Goal: Task Accomplishment & Management: Complete application form

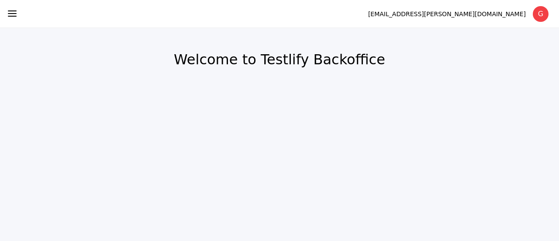
click at [7, 14] on icon at bounding box center [12, 13] width 10 height 10
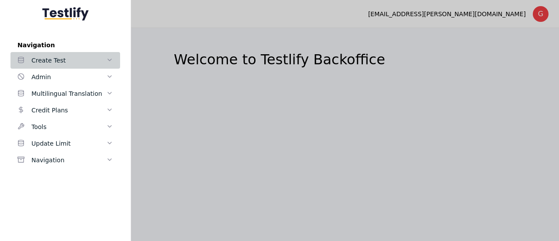
click at [46, 61] on div "Create Test" at bounding box center [68, 60] width 75 height 10
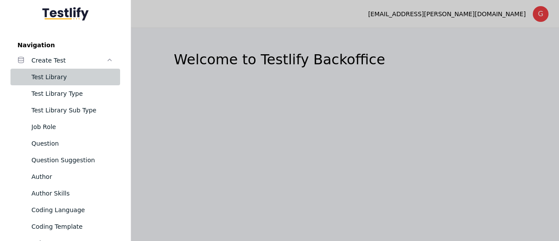
click at [87, 72] on div "Test Library" at bounding box center [72, 77] width 82 height 10
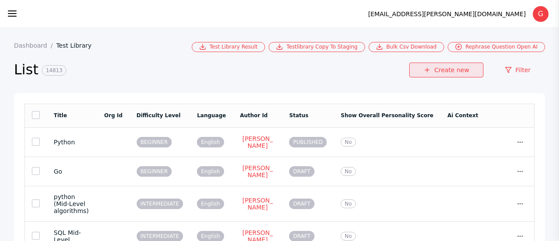
click at [442, 69] on link "Create new" at bounding box center [446, 69] width 74 height 15
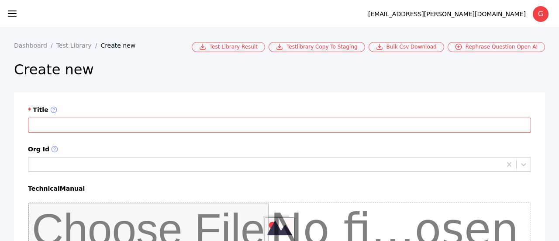
click at [229, 122] on input "Title" at bounding box center [279, 125] width 503 height 15
paste input "**********"
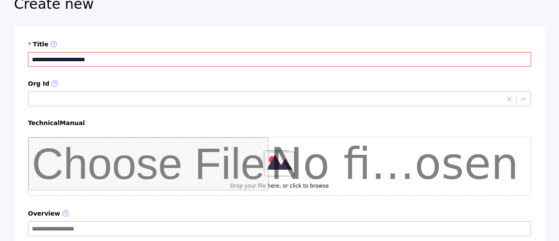
scroll to position [67, 0]
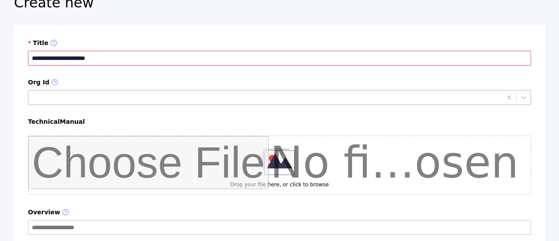
type input "**********"
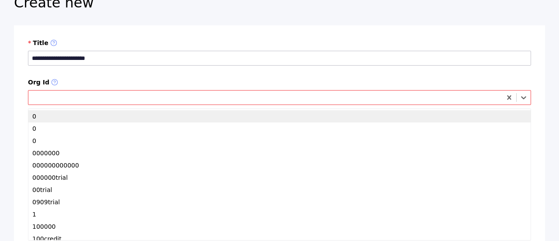
click at [134, 97] on div at bounding box center [266, 97] width 468 height 8
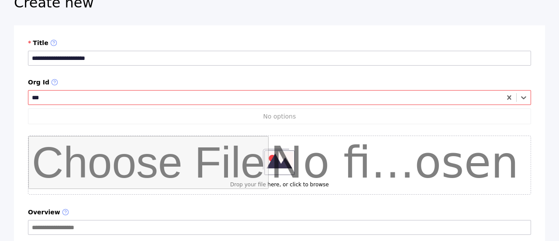
type input "***"
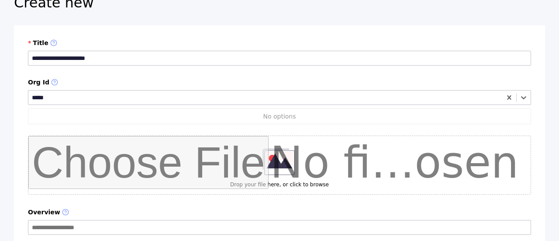
type input "*****"
paste input "********"
type input "********"
click at [121, 104] on div at bounding box center [279, 97] width 503 height 15
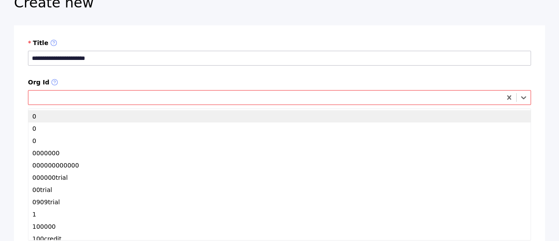
paste input "********"
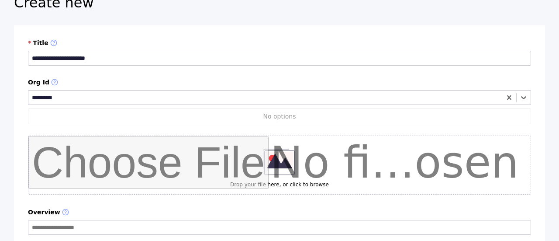
type input "********"
click at [206, 80] on label "Org Id" at bounding box center [279, 83] width 503 height 8
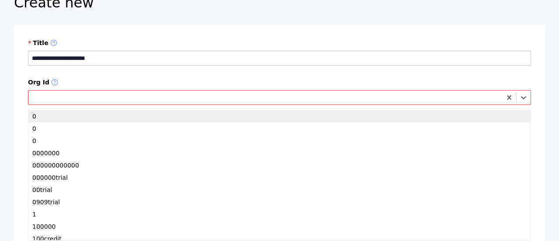
click at [181, 104] on div at bounding box center [279, 97] width 503 height 15
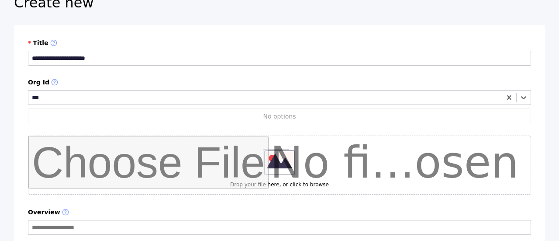
type input "***"
type input "*******"
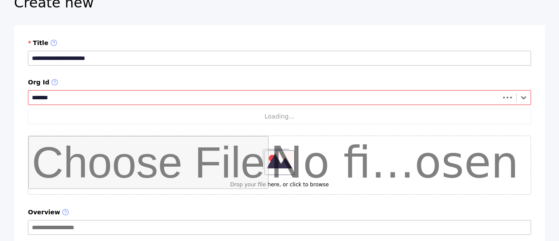
type input "*******"
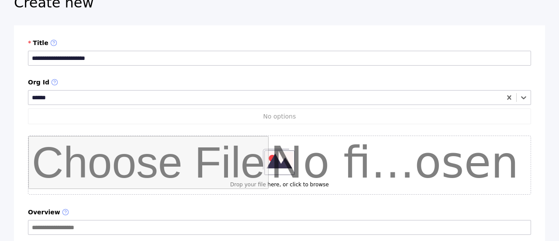
type input "******"
click at [161, 80] on label "Org Id" at bounding box center [279, 83] width 503 height 8
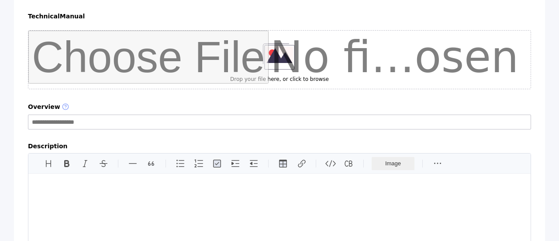
scroll to position [235, 0]
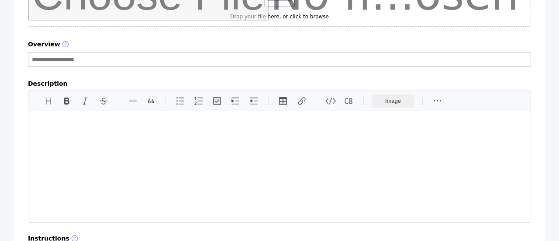
click at [118, 140] on div at bounding box center [279, 166] width 503 height 111
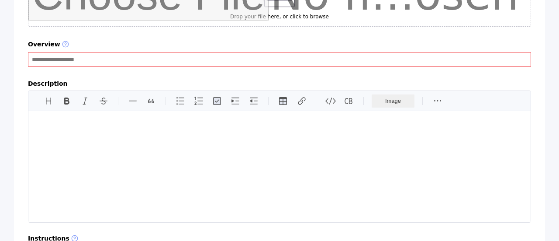
click at [121, 59] on input "Overview" at bounding box center [279, 59] width 503 height 15
paste input "**********"
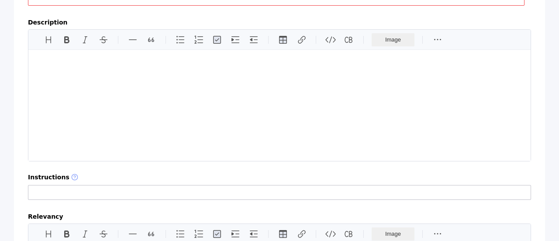
scroll to position [296, 0]
type input "**********"
click at [118, 81] on div at bounding box center [279, 104] width 503 height 111
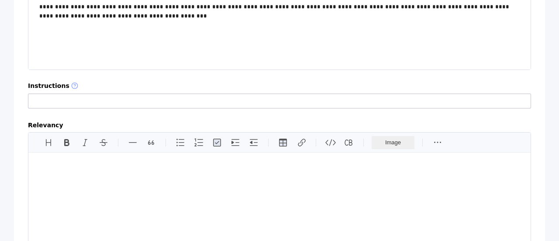
scroll to position [414, 0]
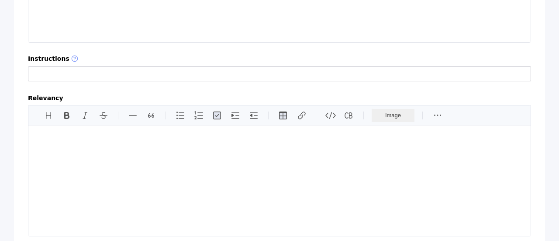
click at [118, 171] on div at bounding box center [279, 180] width 503 height 111
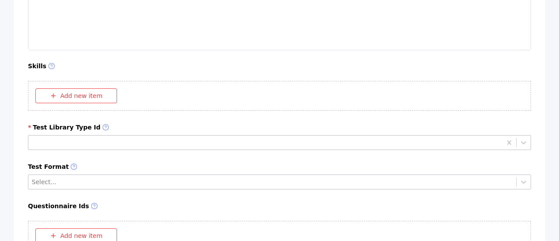
scroll to position [601, 0]
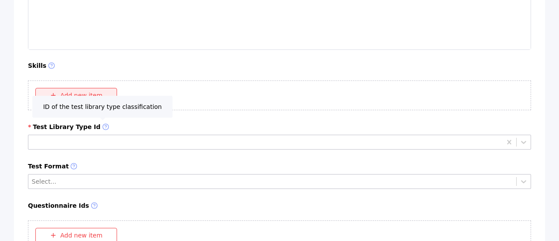
click at [76, 97] on button "Add new item" at bounding box center [76, 95] width 82 height 15
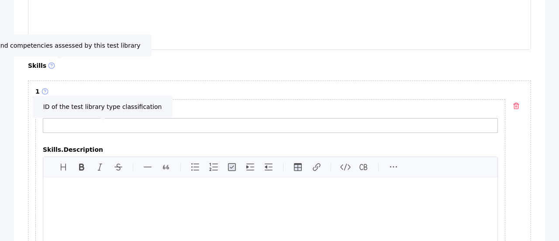
click at [37, 64] on label "Skills" at bounding box center [279, 66] width 503 height 8
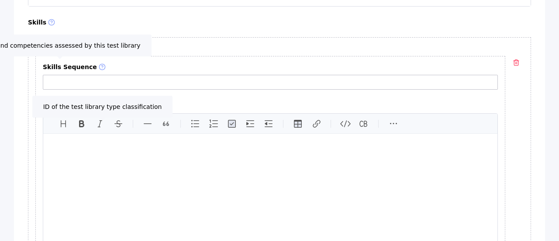
scroll to position [649, 0]
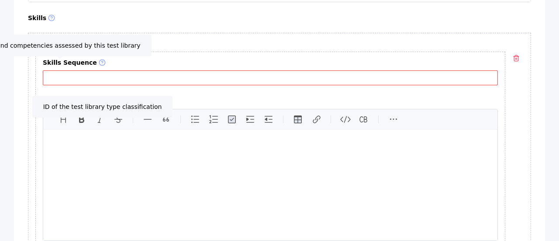
click at [132, 79] on input "Skills Sequence" at bounding box center [270, 77] width 455 height 15
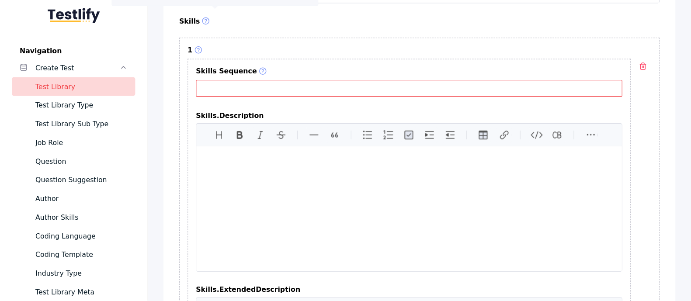
scroll to position [652, 0]
click at [231, 80] on input "Skills Sequence" at bounding box center [363, 78] width 379 height 15
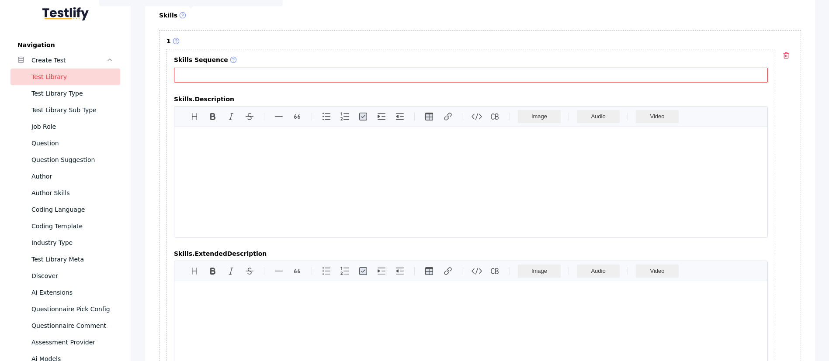
click at [271, 74] on input "Skills Sequence" at bounding box center [471, 75] width 594 height 15
click at [255, 187] on div at bounding box center [470, 182] width 593 height 111
click at [277, 240] on div at bounding box center [470, 336] width 593 height 111
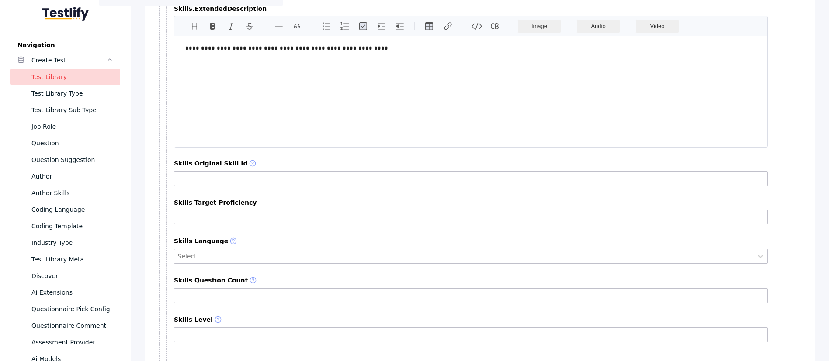
scroll to position [897, 0]
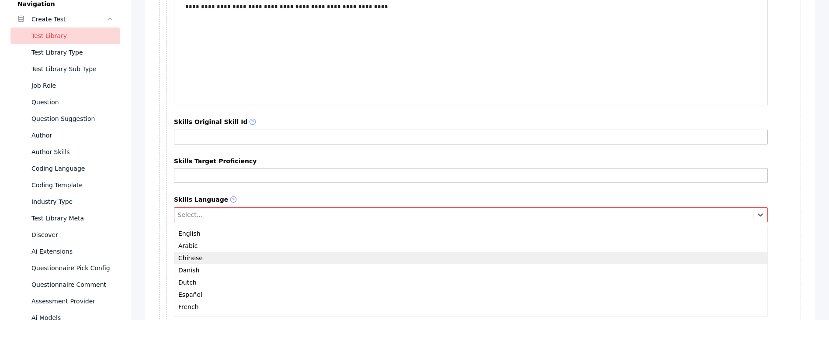
click at [211, 222] on div "27 results available. Use Up and Down to choose options, press Enter to select …" at bounding box center [471, 215] width 594 height 15
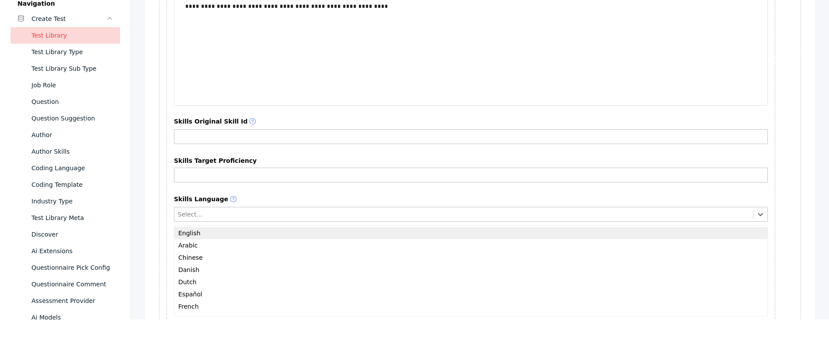
click at [204, 228] on div "English" at bounding box center [470, 233] width 593 height 12
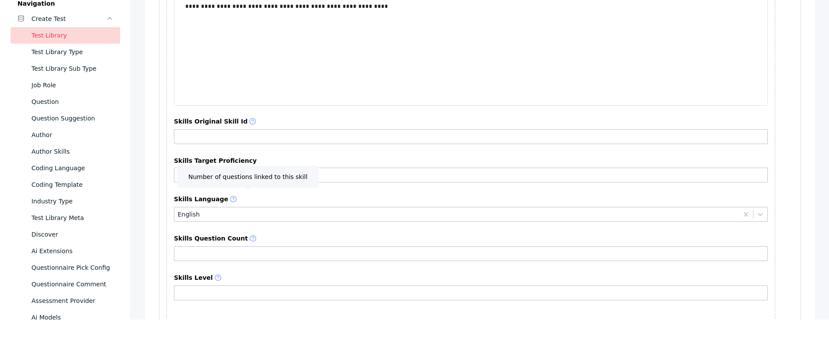
click at [281, 239] on label "Skills Question Count" at bounding box center [471, 239] width 594 height 8
click at [281, 240] on input "Skills Question Count" at bounding box center [471, 253] width 594 height 15
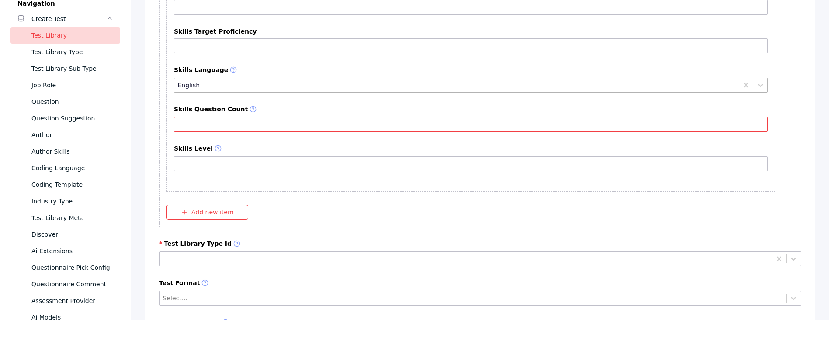
scroll to position [1027, 0]
click at [219, 212] on button "Add new item" at bounding box center [207, 212] width 82 height 15
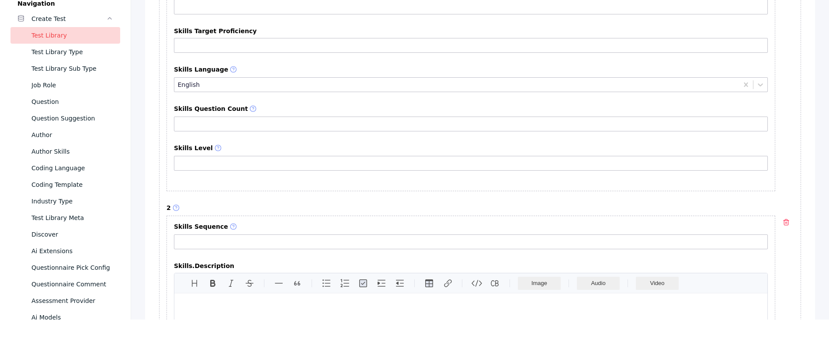
scroll to position [1611, 0]
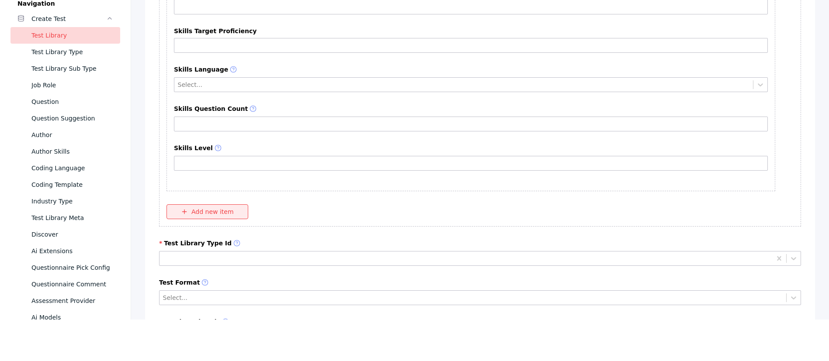
click at [219, 212] on button "Add new item" at bounding box center [207, 212] width 82 height 15
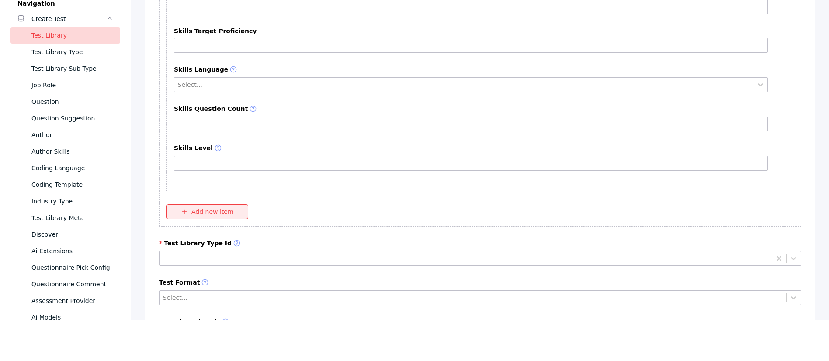
click at [219, 212] on button "Add new item" at bounding box center [207, 212] width 82 height 15
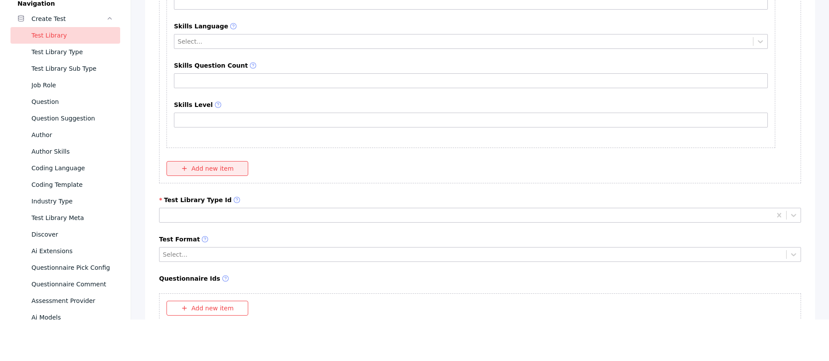
scroll to position [6326, 0]
click at [207, 168] on button "Add new item" at bounding box center [207, 167] width 82 height 15
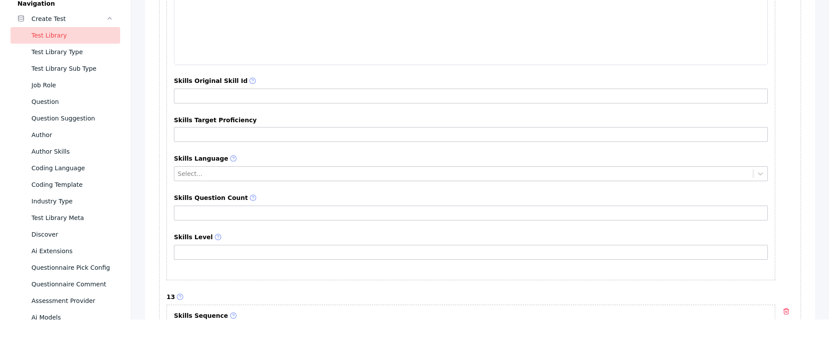
scroll to position [7439, 0]
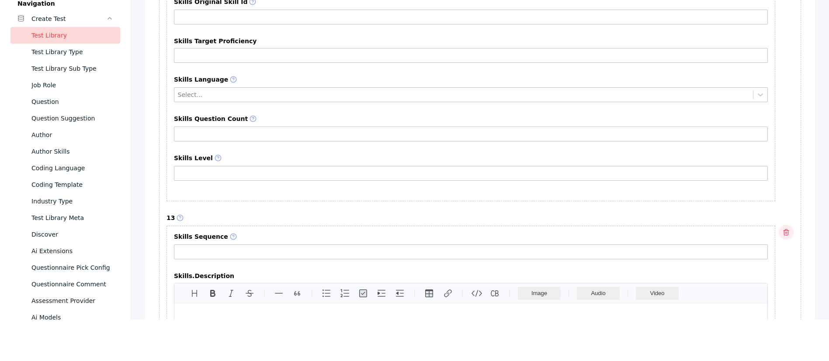
click at [559, 231] on polyline "button" at bounding box center [786, 231] width 5 height 0
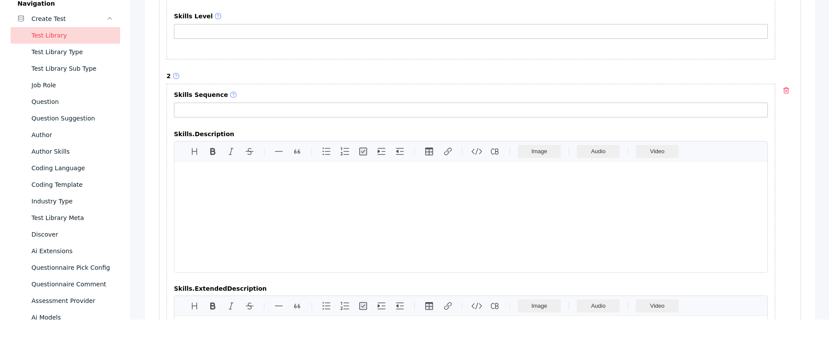
scroll to position [1209, 0]
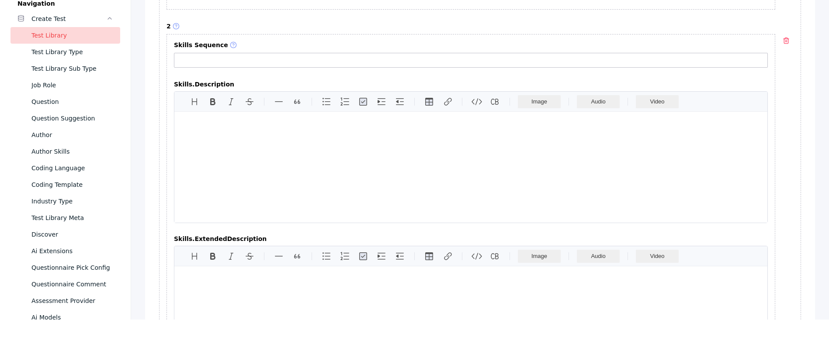
click at [386, 181] on div at bounding box center [470, 167] width 593 height 111
click at [249, 156] on div at bounding box center [470, 167] width 593 height 111
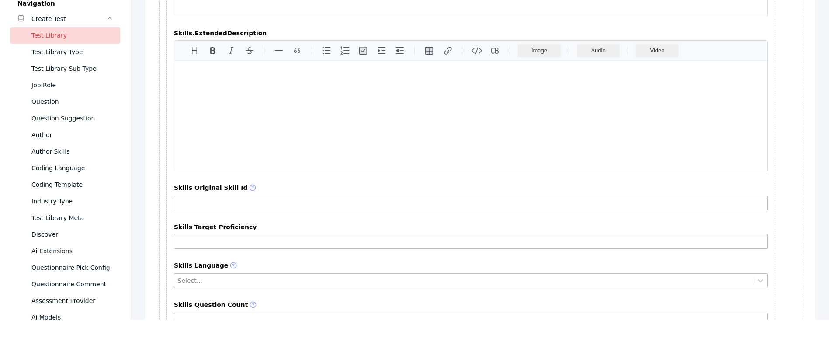
scroll to position [1415, 0]
click at [250, 128] on div at bounding box center [470, 115] width 593 height 111
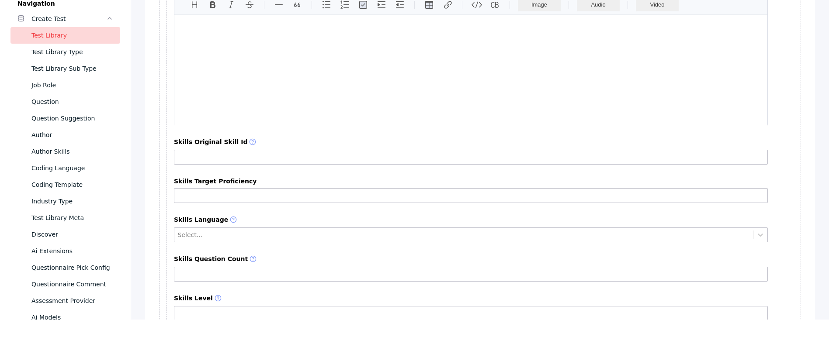
scroll to position [1461, 0]
click at [209, 124] on div at bounding box center [470, 69] width 593 height 111
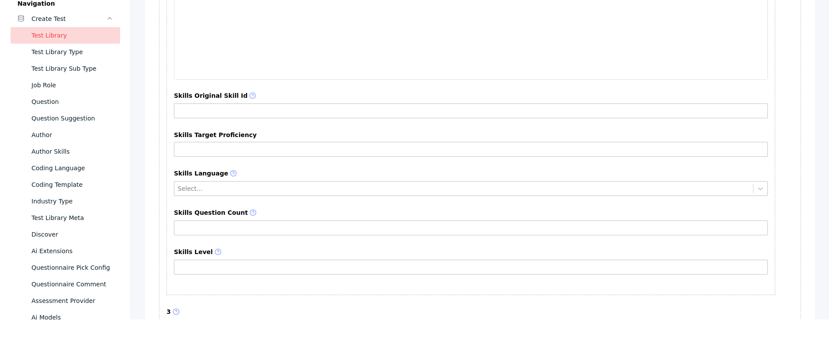
scroll to position [1509, 0]
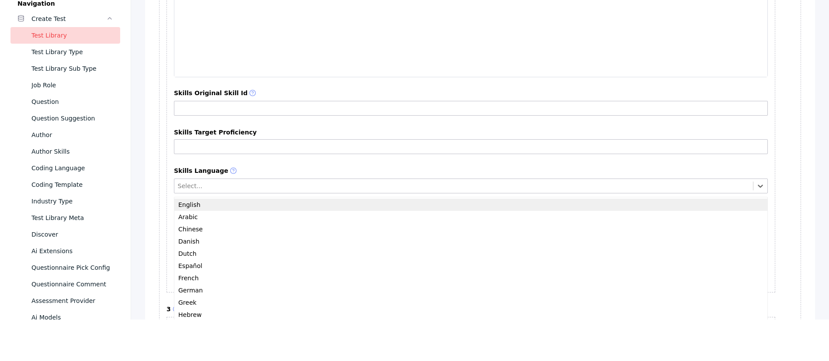
click at [208, 186] on div at bounding box center [464, 186] width 572 height 8
click at [211, 204] on div "English" at bounding box center [470, 205] width 593 height 12
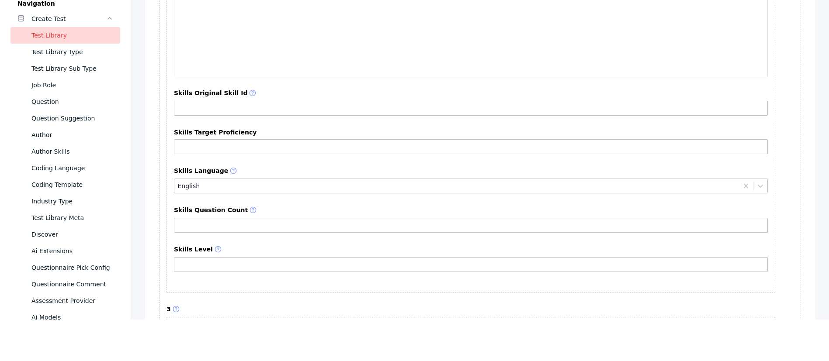
click at [256, 202] on section "**********" at bounding box center [470, 12] width 609 height 559
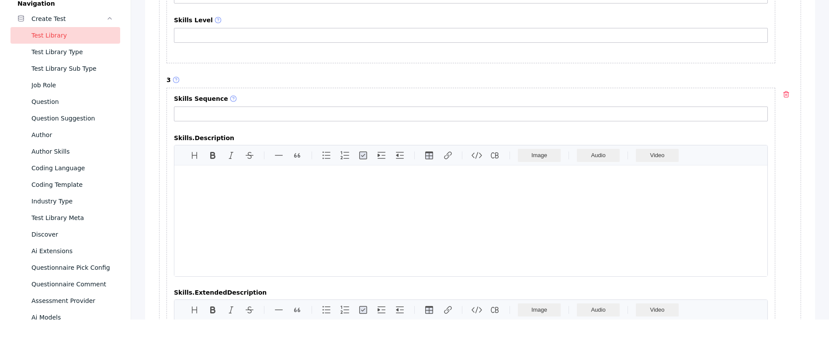
scroll to position [1740, 0]
click at [256, 202] on div at bounding box center [470, 220] width 593 height 111
click at [265, 216] on div at bounding box center [470, 220] width 593 height 111
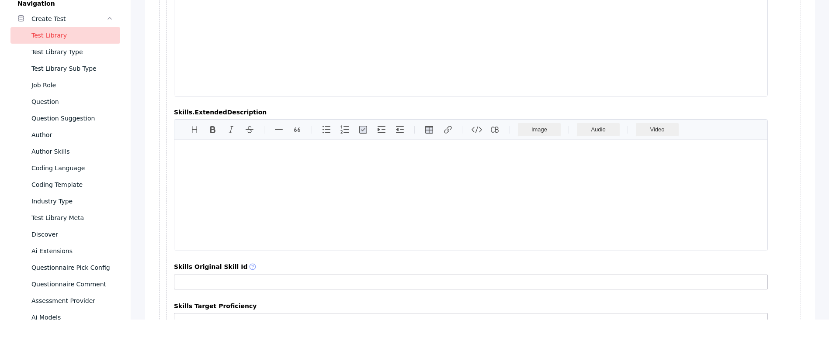
scroll to position [1922, 0]
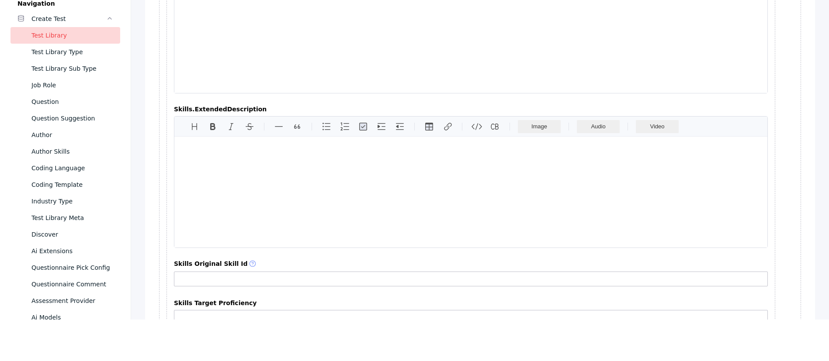
click at [251, 194] on div at bounding box center [470, 192] width 593 height 111
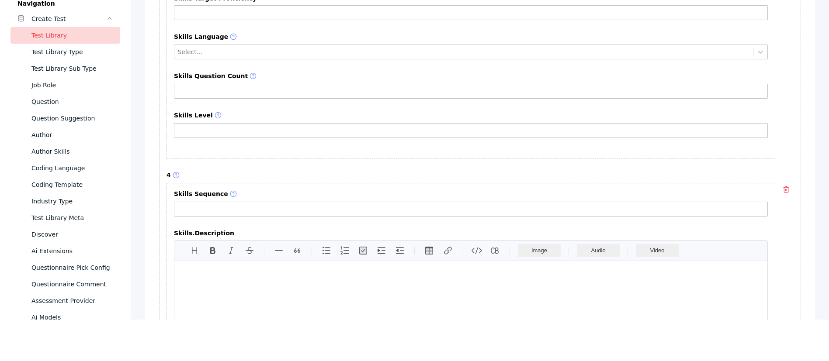
scroll to position [2228, 0]
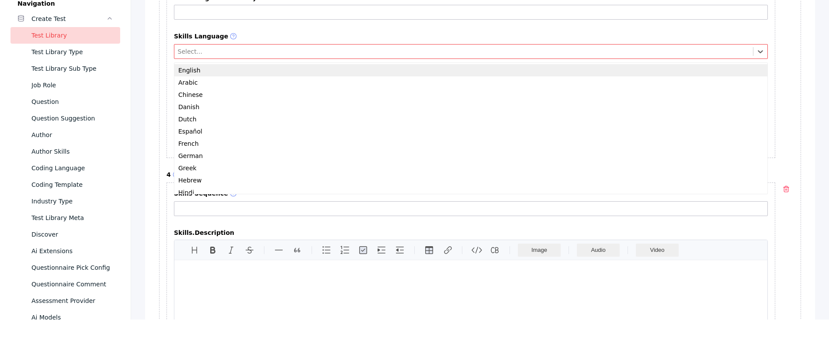
click at [203, 52] on div at bounding box center [464, 51] width 572 height 8
click at [203, 73] on div "English" at bounding box center [470, 70] width 593 height 12
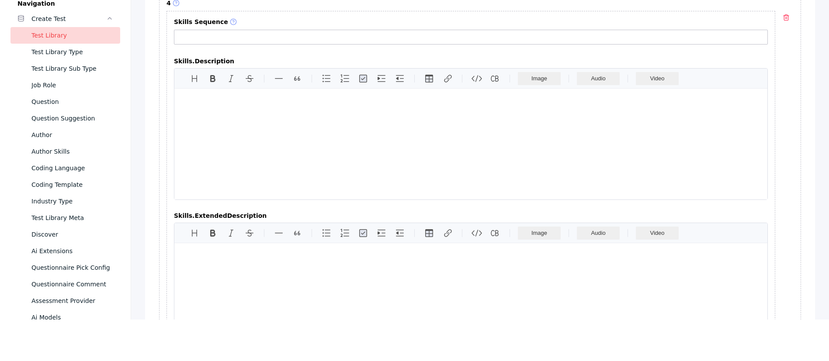
scroll to position [2401, 0]
click at [279, 138] on div at bounding box center [470, 142] width 593 height 111
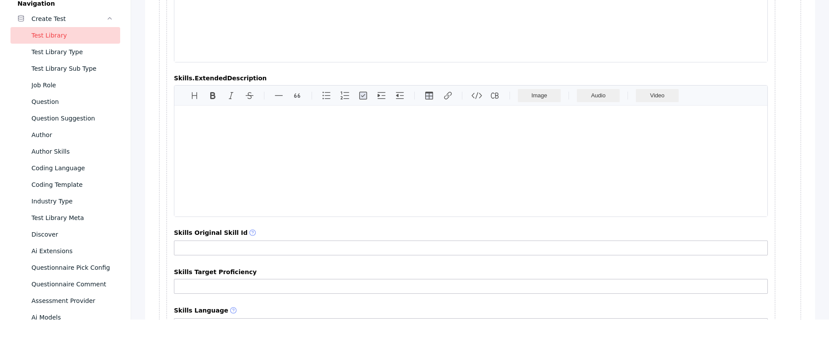
scroll to position [2541, 0]
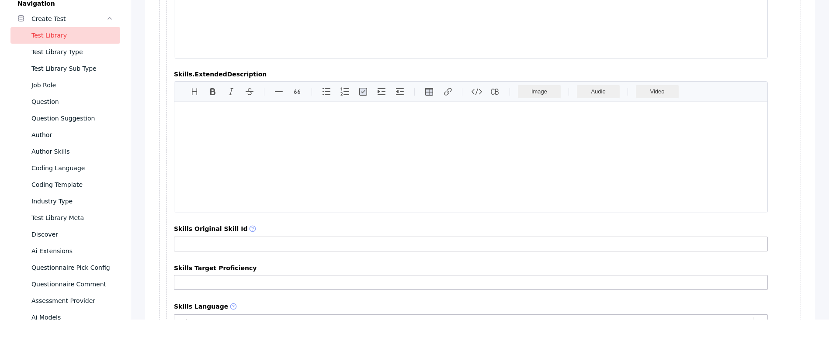
click at [253, 158] on div at bounding box center [470, 157] width 593 height 111
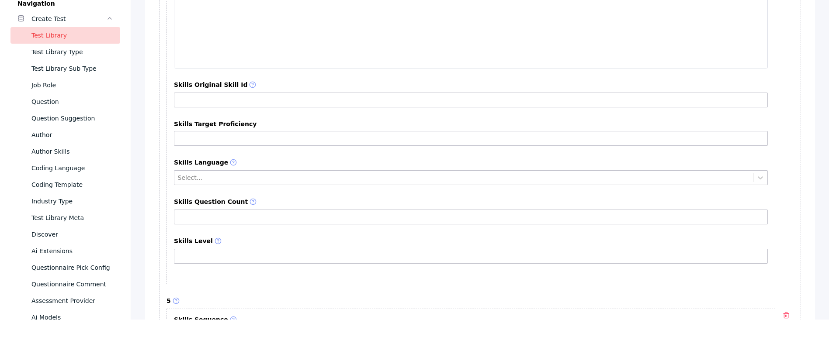
scroll to position [2688, 0]
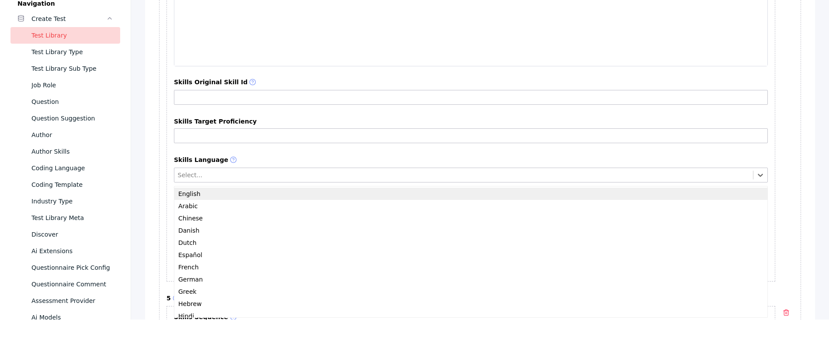
click at [217, 174] on div at bounding box center [464, 175] width 572 height 8
click at [217, 199] on div "English" at bounding box center [470, 194] width 593 height 12
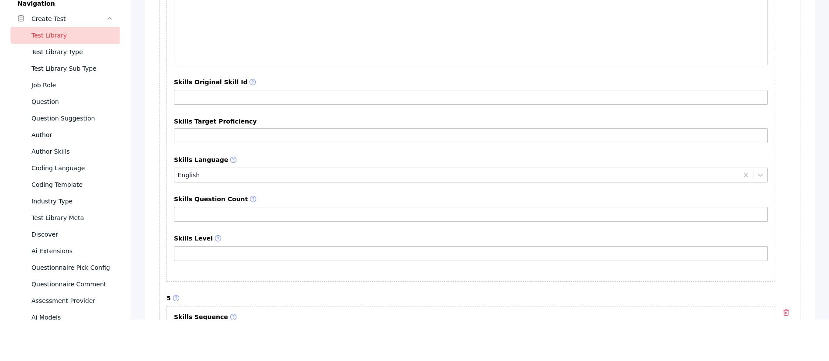
click at [287, 197] on label "Skills Question Count" at bounding box center [471, 200] width 594 height 8
click at [287, 207] on input "Skills Question Count" at bounding box center [471, 214] width 594 height 15
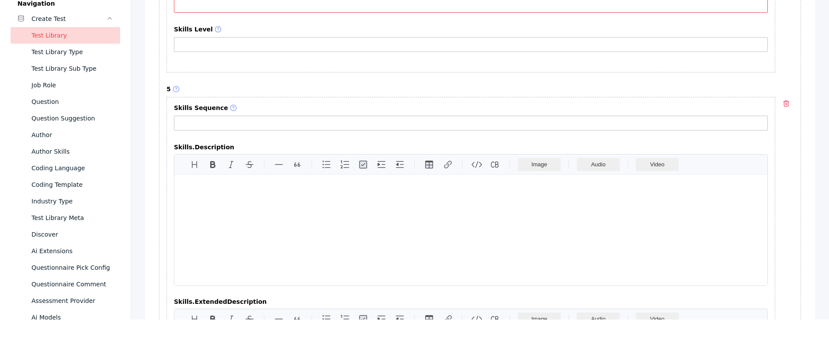
scroll to position [2958, 0]
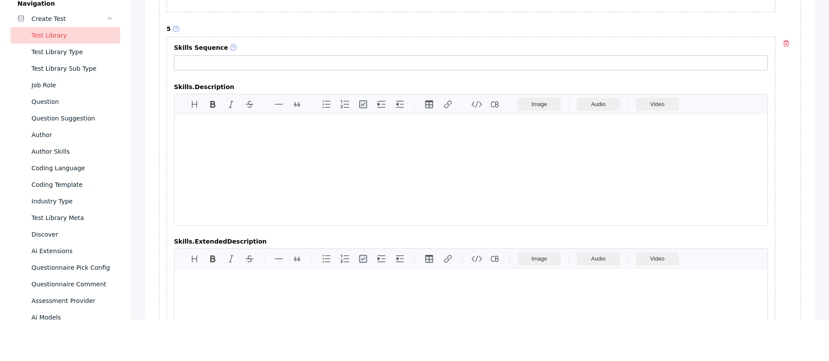
click at [287, 197] on div at bounding box center [470, 169] width 593 height 111
click at [261, 171] on div at bounding box center [470, 169] width 593 height 111
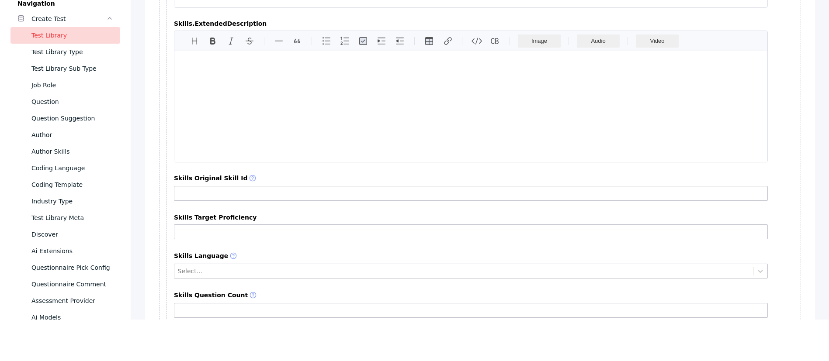
scroll to position [3178, 0]
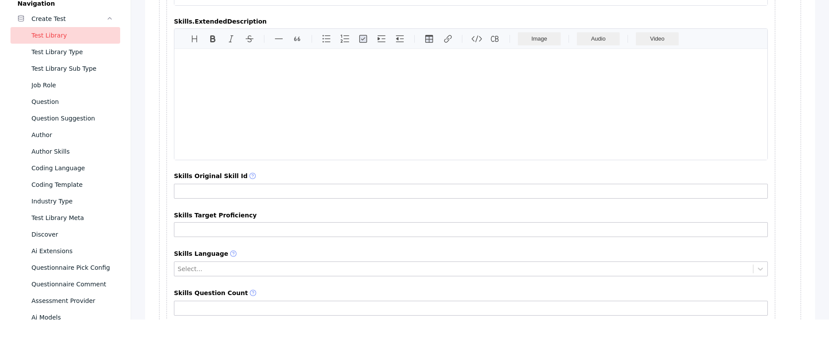
click at [269, 128] on div at bounding box center [470, 104] width 593 height 111
click at [250, 106] on div at bounding box center [470, 104] width 593 height 111
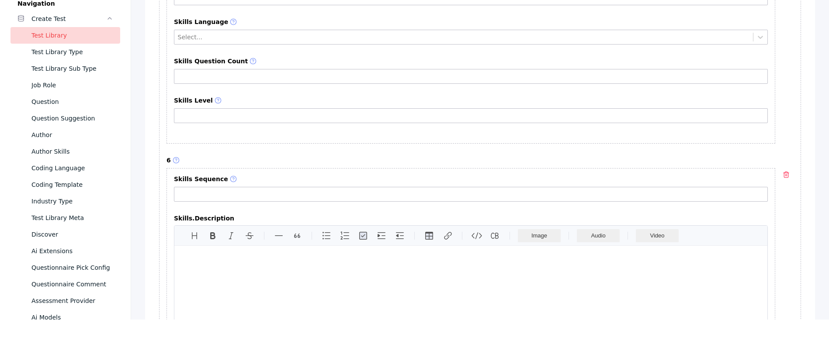
scroll to position [3410, 0]
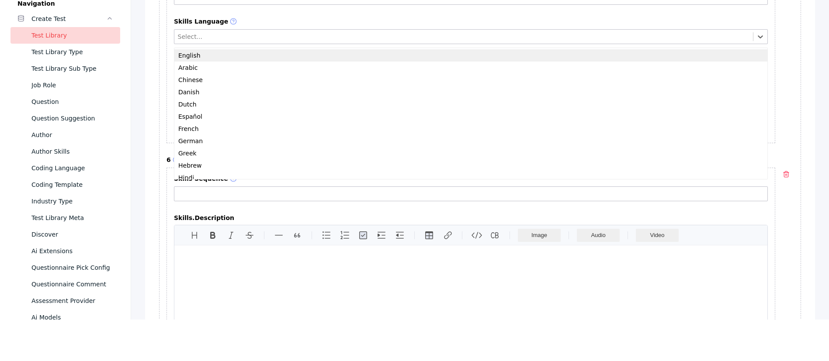
click at [218, 42] on div "Select..." at bounding box center [471, 36] width 594 height 15
click at [218, 57] on div "English" at bounding box center [470, 55] width 593 height 12
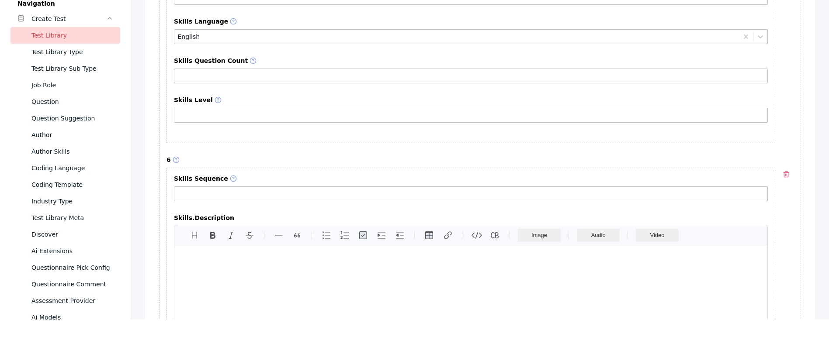
scroll to position [3543, 0]
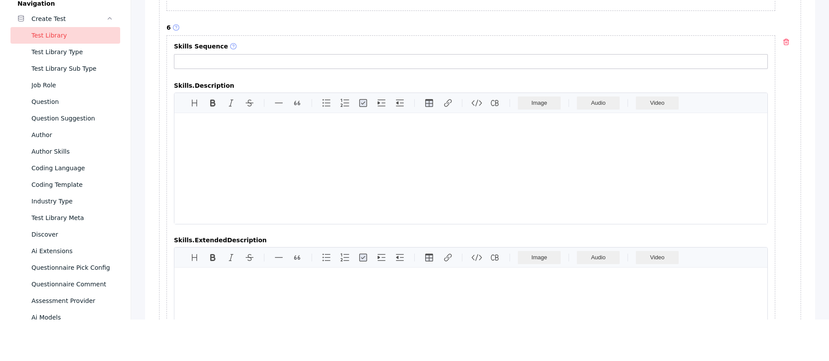
click at [226, 150] on div at bounding box center [470, 168] width 593 height 111
click at [315, 144] on div at bounding box center [470, 168] width 593 height 111
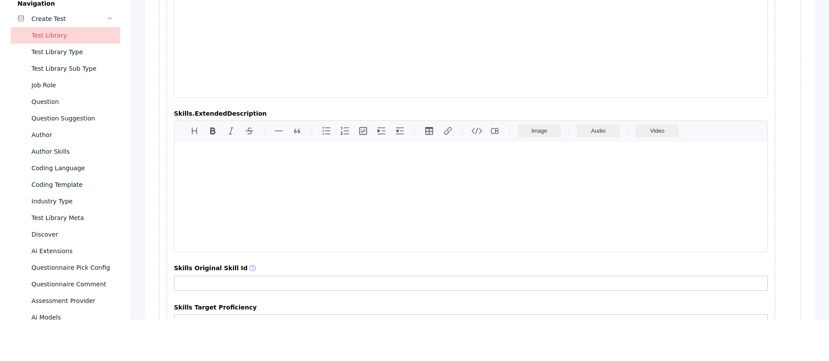
click at [302, 170] on div at bounding box center [470, 196] width 593 height 111
click at [251, 210] on div at bounding box center [470, 196] width 593 height 111
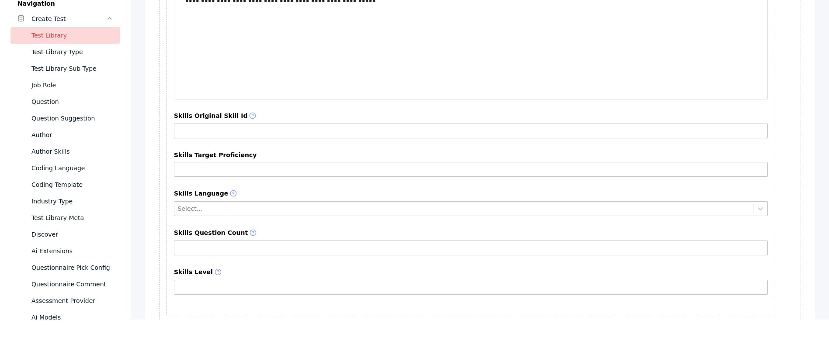
scroll to position [3861, 0]
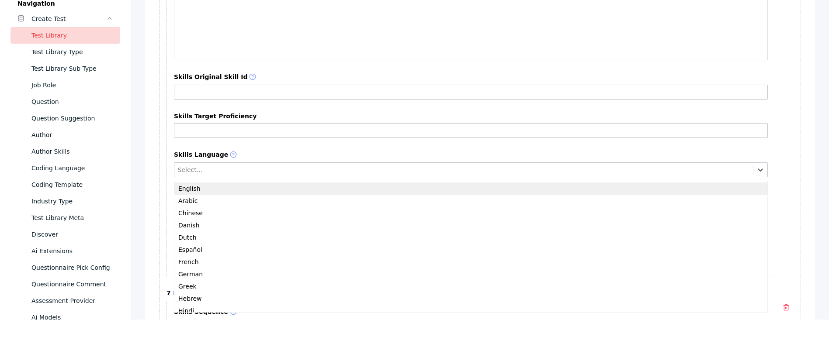
click at [228, 167] on div at bounding box center [464, 170] width 572 height 8
click at [216, 189] on div "English" at bounding box center [470, 189] width 593 height 12
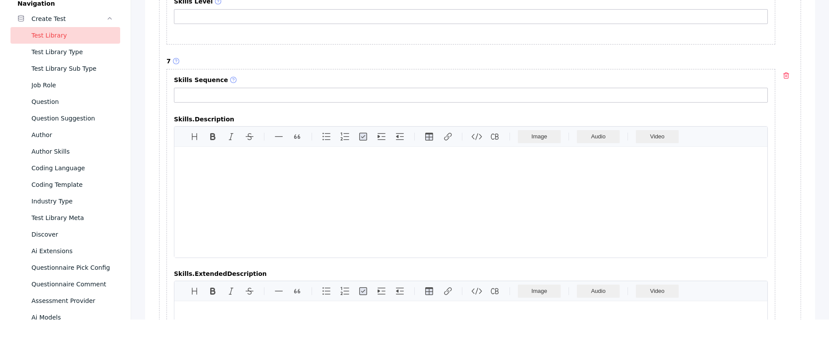
scroll to position [4097, 0]
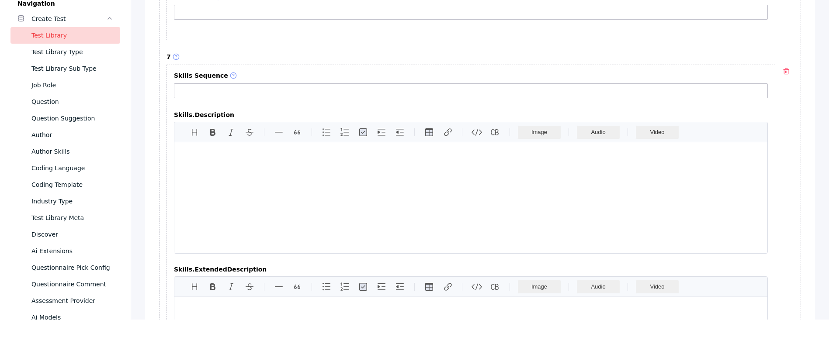
click at [261, 170] on div at bounding box center [470, 197] width 593 height 111
click at [302, 177] on div at bounding box center [470, 197] width 593 height 111
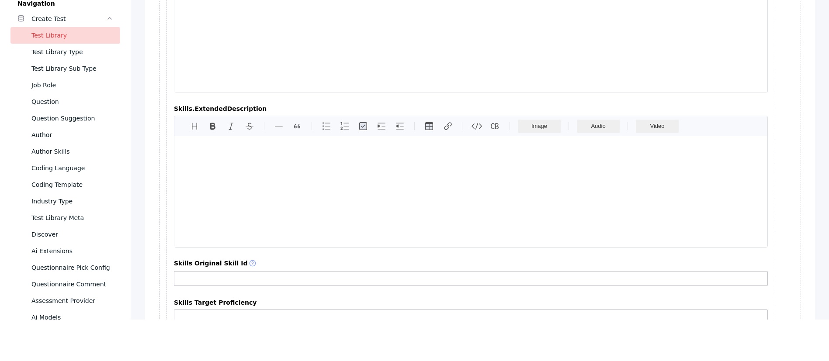
scroll to position [4259, 0]
click at [281, 219] on div at bounding box center [470, 191] width 593 height 111
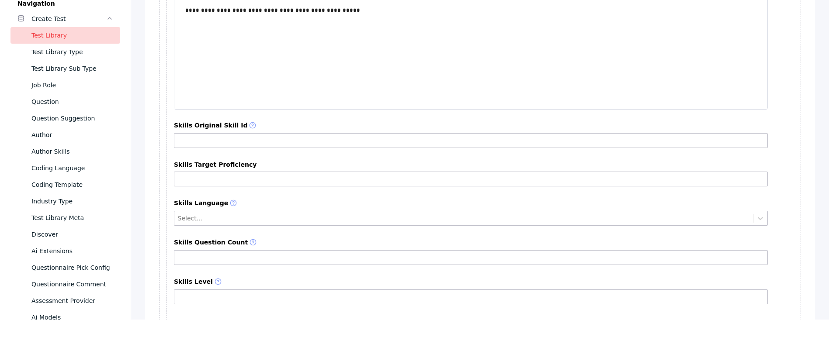
scroll to position [4397, 0]
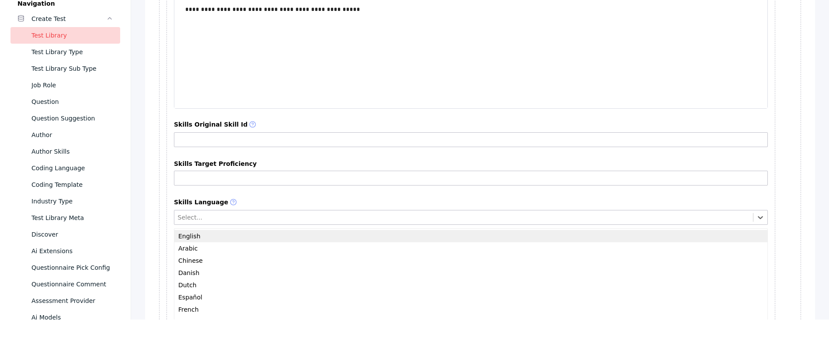
click at [267, 219] on div at bounding box center [464, 217] width 572 height 8
click at [237, 239] on div "English" at bounding box center [470, 236] width 593 height 12
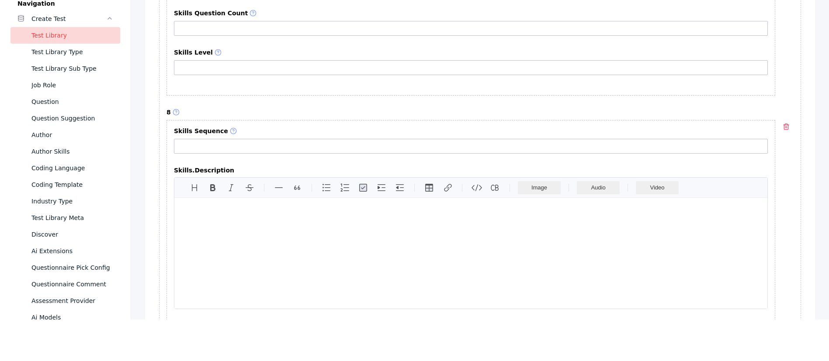
scroll to position [4627, 0]
click at [237, 239] on div at bounding box center [470, 252] width 593 height 111
click at [252, 219] on div at bounding box center [470, 252] width 593 height 111
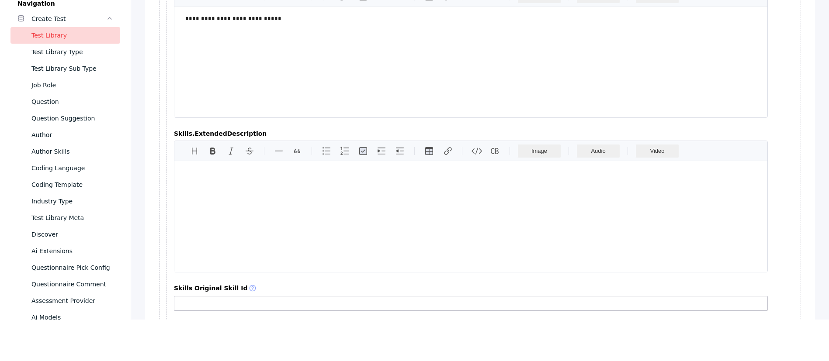
scroll to position [4818, 0]
click at [238, 212] on div at bounding box center [470, 215] width 593 height 111
click at [276, 193] on div at bounding box center [470, 215] width 593 height 111
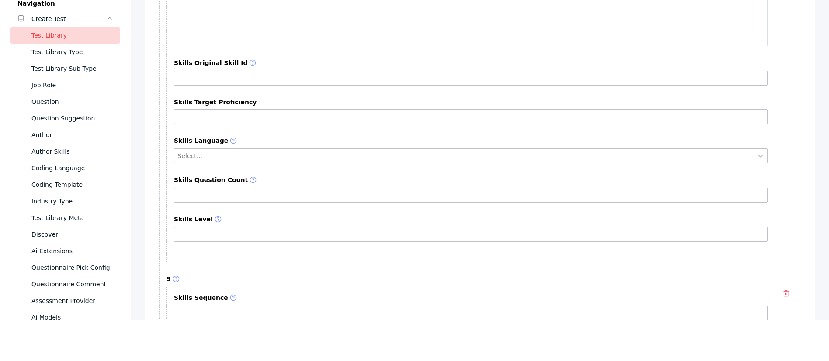
scroll to position [5048, 0]
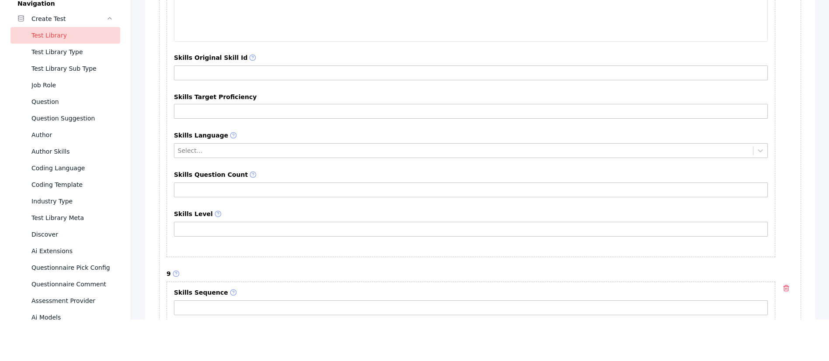
click at [231, 149] on div at bounding box center [464, 150] width 572 height 8
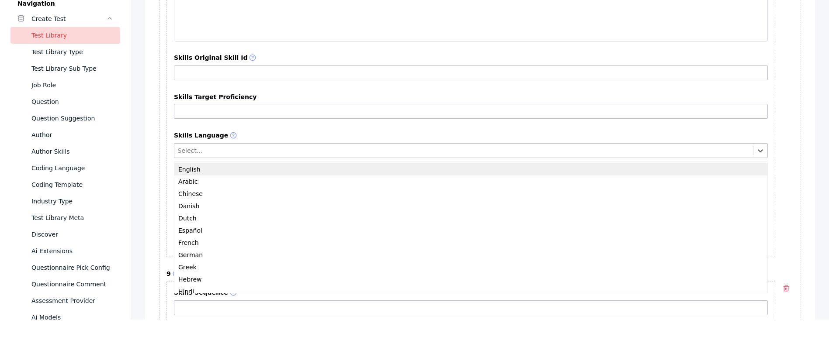
click at [225, 169] on div "English" at bounding box center [470, 169] width 593 height 12
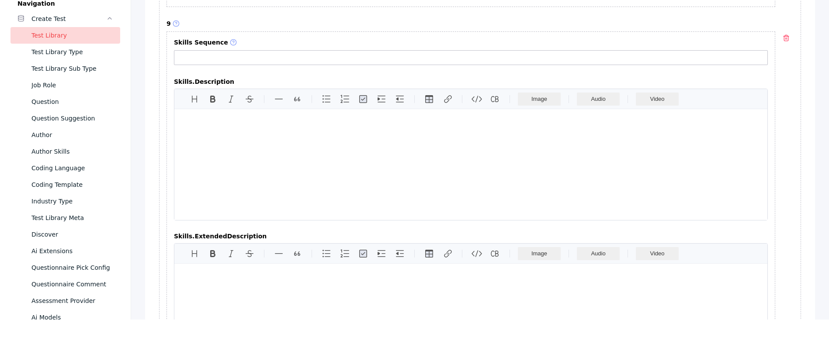
scroll to position [5303, 0]
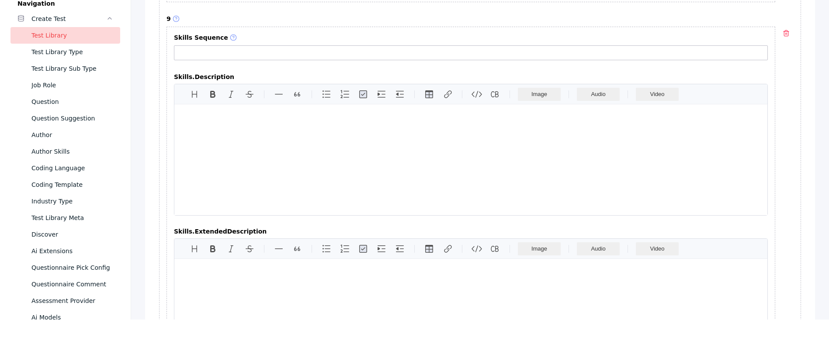
click at [292, 159] on div at bounding box center [470, 159] width 593 height 111
click at [267, 154] on div at bounding box center [470, 159] width 593 height 111
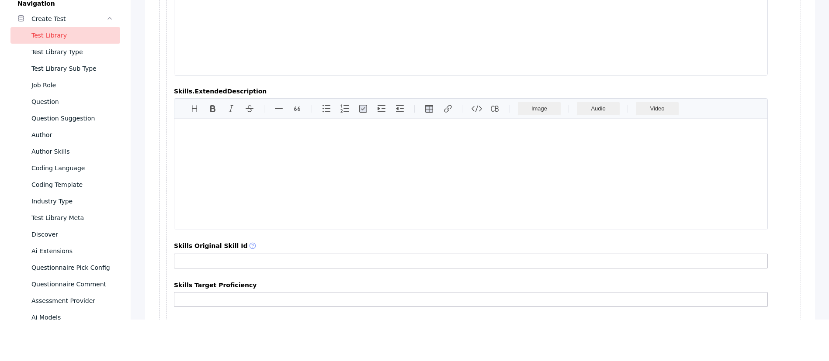
scroll to position [5444, 0]
click at [260, 154] on div at bounding box center [470, 173] width 593 height 111
drag, startPoint x: 250, startPoint y: 195, endPoint x: 213, endPoint y: 177, distance: 40.8
click at [213, 177] on div at bounding box center [470, 173] width 593 height 111
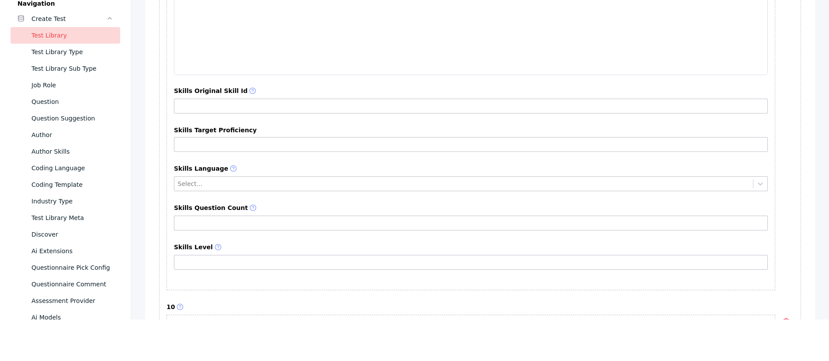
scroll to position [5633, 0]
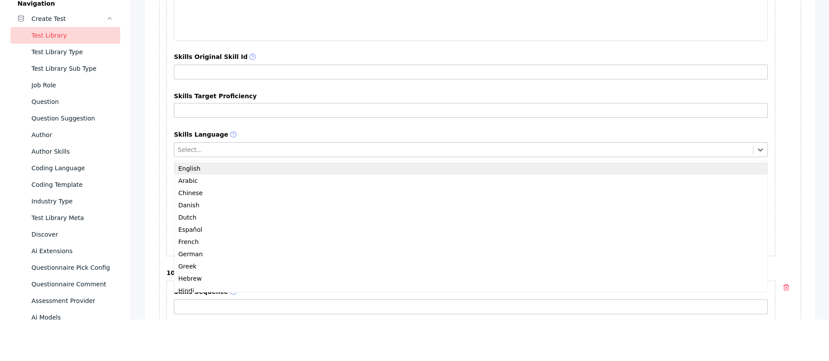
click at [208, 147] on div at bounding box center [464, 150] width 572 height 8
click at [206, 168] on div "English" at bounding box center [470, 169] width 593 height 12
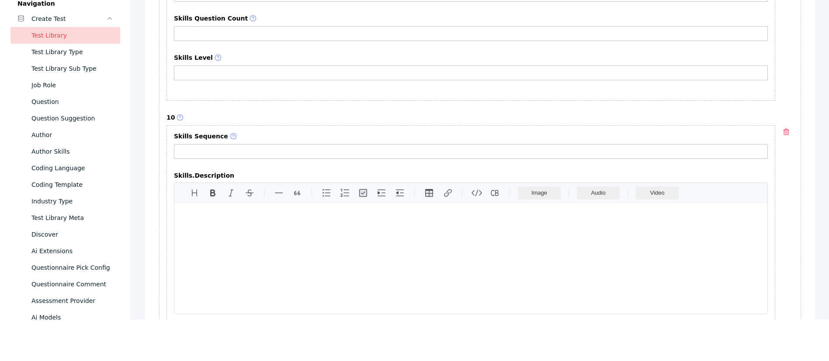
scroll to position [5880, 0]
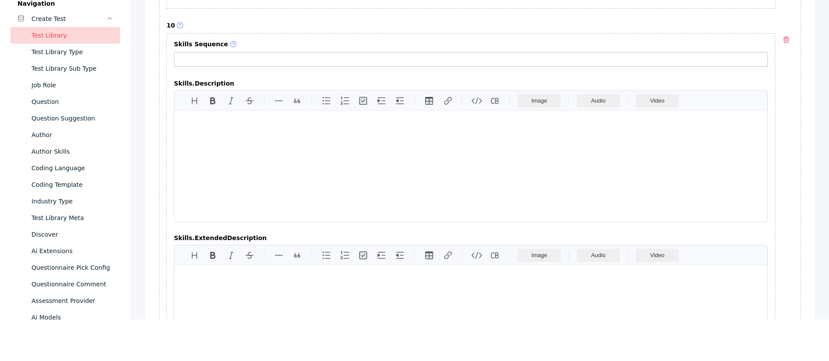
click at [253, 168] on div at bounding box center [470, 166] width 593 height 111
click at [228, 157] on div at bounding box center [470, 166] width 593 height 111
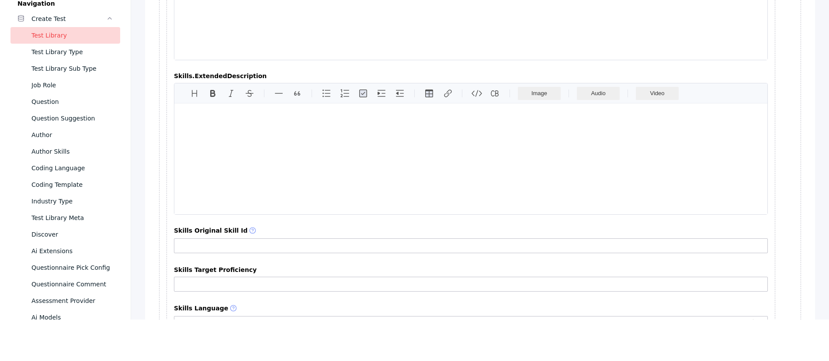
scroll to position [6043, 0]
click at [224, 155] on div at bounding box center [470, 158] width 593 height 111
click at [352, 154] on div at bounding box center [470, 158] width 593 height 111
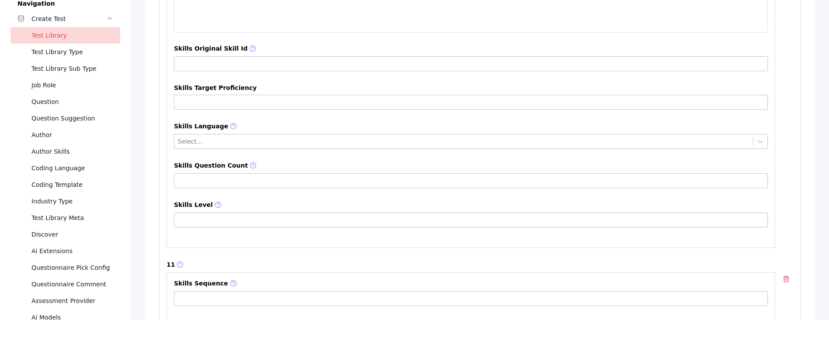
scroll to position [6225, 0]
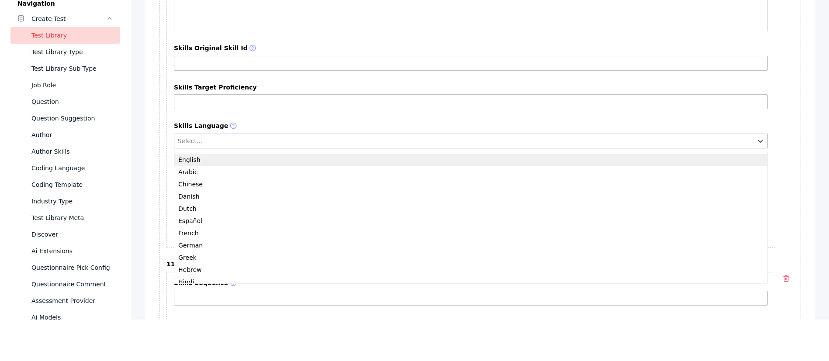
click at [242, 146] on div "Select..." at bounding box center [463, 140] width 579 height 11
click at [230, 154] on div "English" at bounding box center [470, 160] width 593 height 12
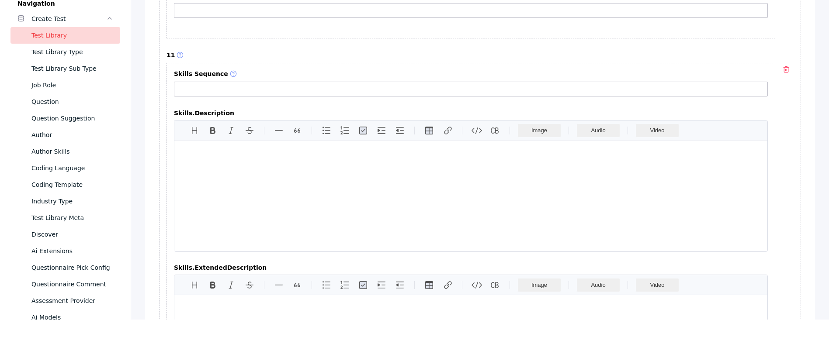
click at [256, 183] on div at bounding box center [470, 196] width 593 height 111
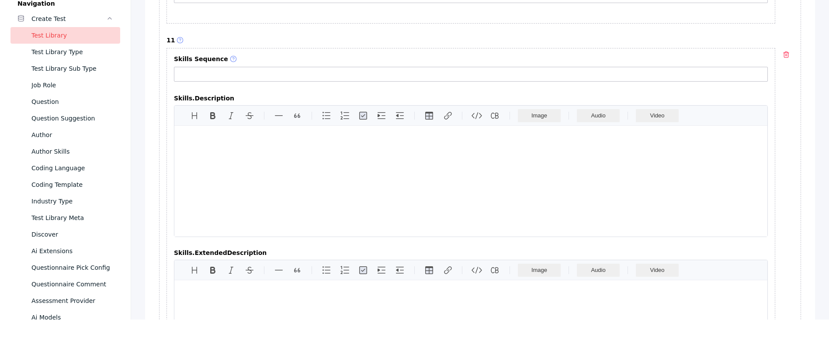
scroll to position [6450, 0]
click at [250, 212] on div at bounding box center [470, 180] width 593 height 111
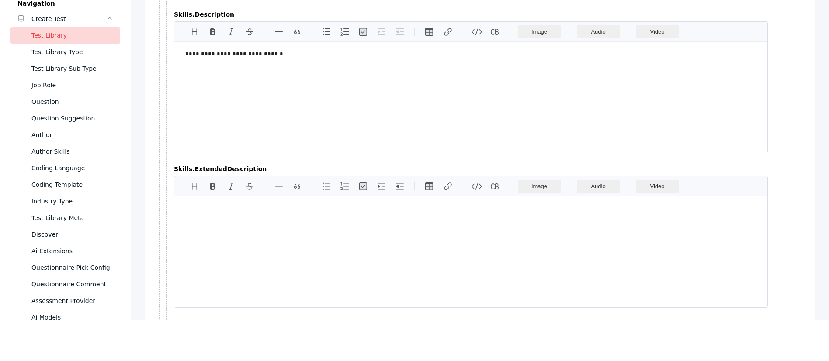
scroll to position [6534, 0]
click at [233, 240] on div at bounding box center [470, 251] width 593 height 111
click at [289, 228] on div at bounding box center [470, 251] width 593 height 111
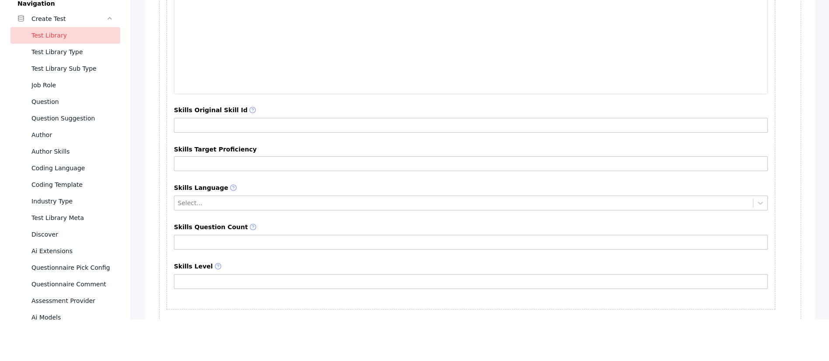
scroll to position [6748, 0]
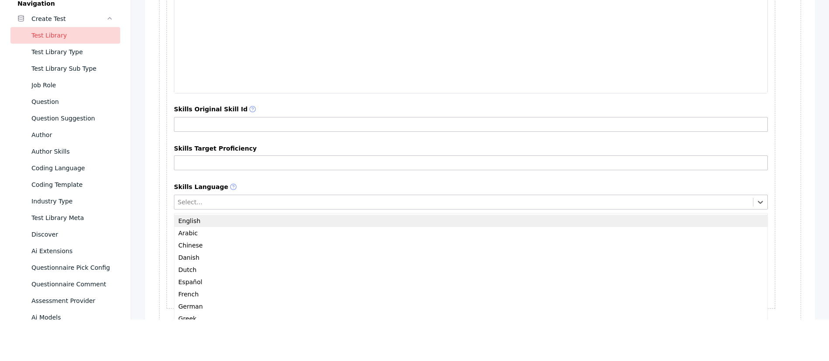
click at [250, 195] on div "Select..." at bounding box center [471, 202] width 594 height 15
click at [247, 219] on div "English" at bounding box center [470, 221] width 593 height 12
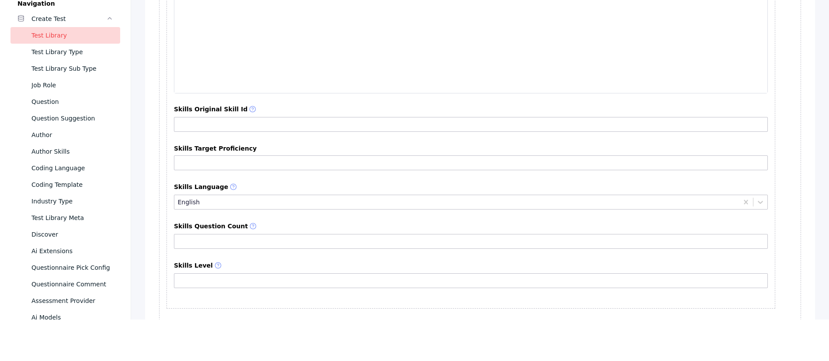
click at [288, 220] on section "**********" at bounding box center [470, 29] width 609 height 559
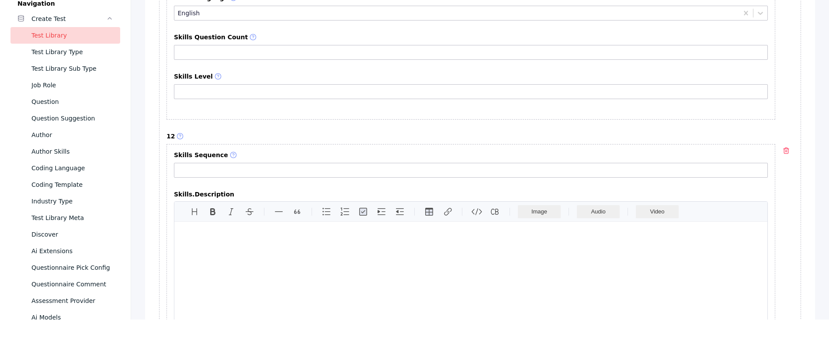
scroll to position [6938, 0]
click at [278, 240] on div at bounding box center [470, 276] width 593 height 111
click at [286, 240] on div at bounding box center [470, 276] width 593 height 111
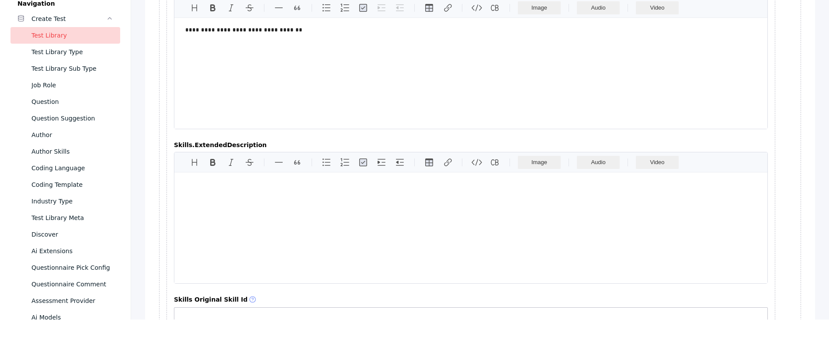
scroll to position [7142, 0]
click at [273, 228] on div at bounding box center [470, 227] width 593 height 111
click at [268, 223] on div at bounding box center [470, 227] width 593 height 111
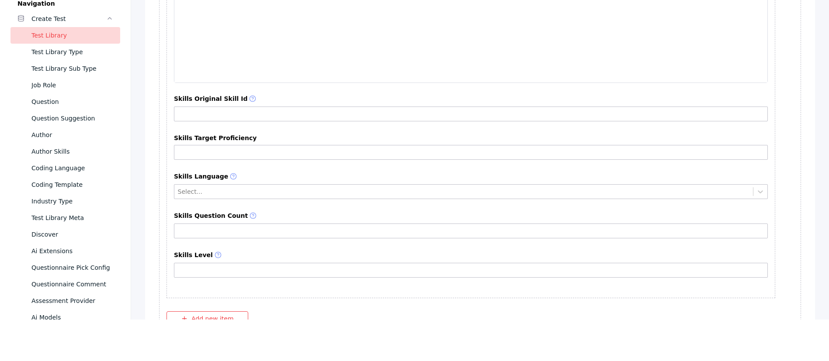
scroll to position [7343, 0]
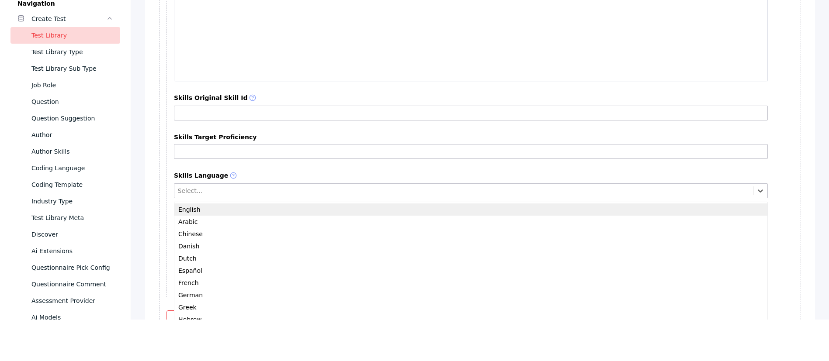
click at [222, 188] on div at bounding box center [464, 191] width 572 height 8
click at [212, 210] on div "English" at bounding box center [470, 210] width 593 height 12
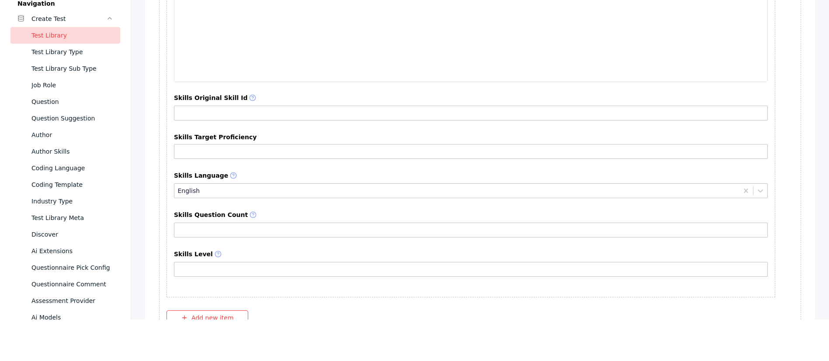
click at [295, 166] on section "**********" at bounding box center [470, 17] width 609 height 559
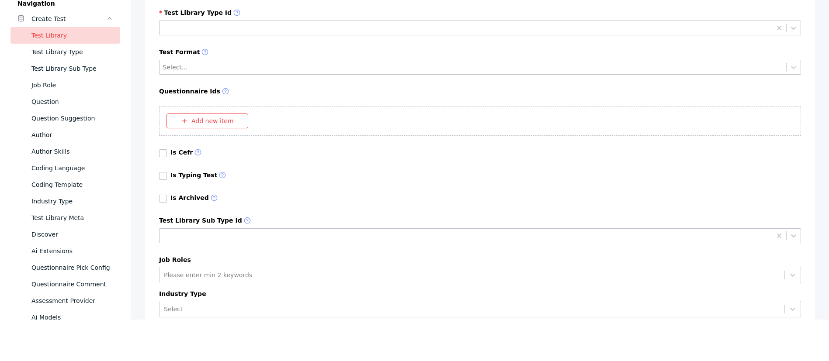
scroll to position [7680, 0]
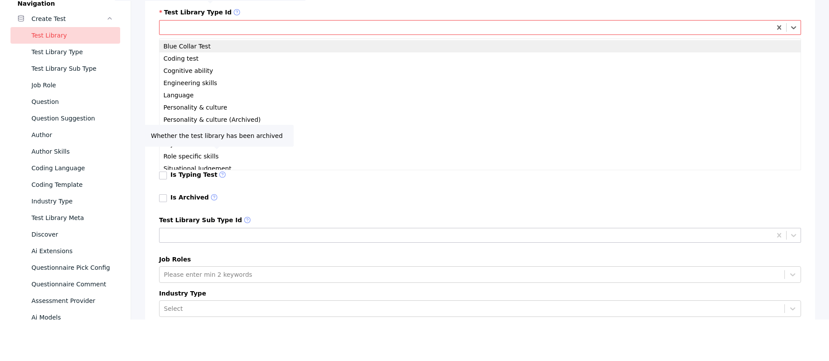
click at [194, 25] on div at bounding box center [466, 27] width 606 height 8
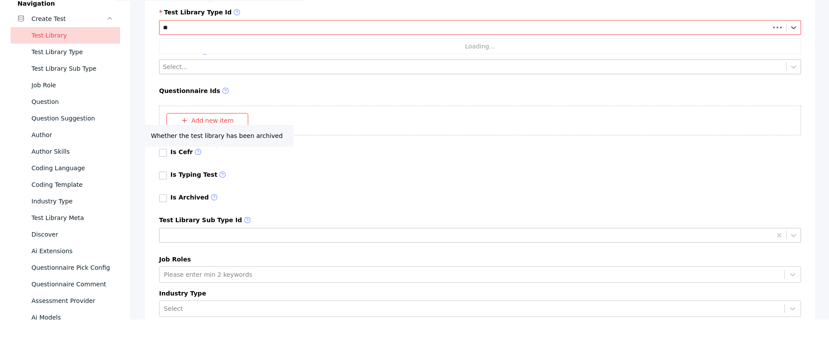
type input "***"
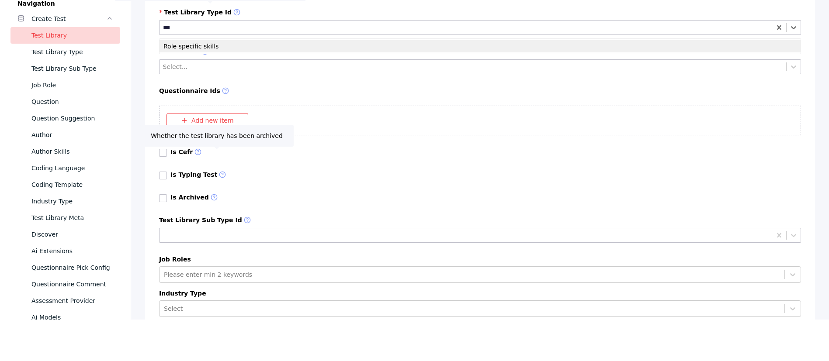
click at [174, 48] on div "Role specific skills" at bounding box center [480, 46] width 641 height 12
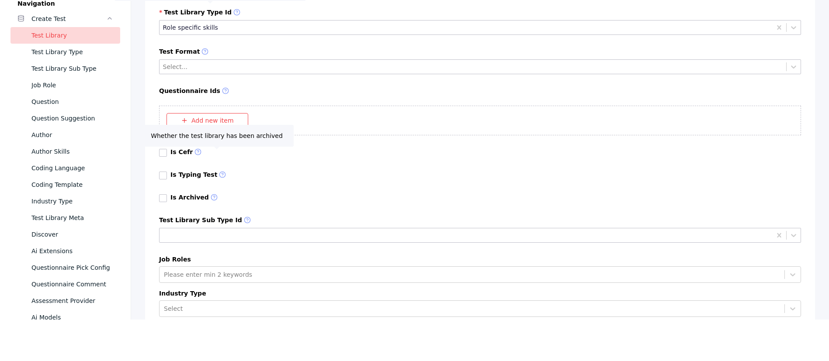
click at [201, 90] on label "Questionnaire Ids" at bounding box center [480, 91] width 642 height 8
click at [196, 10] on label "Test Library Type Id" at bounding box center [480, 13] width 642 height 8
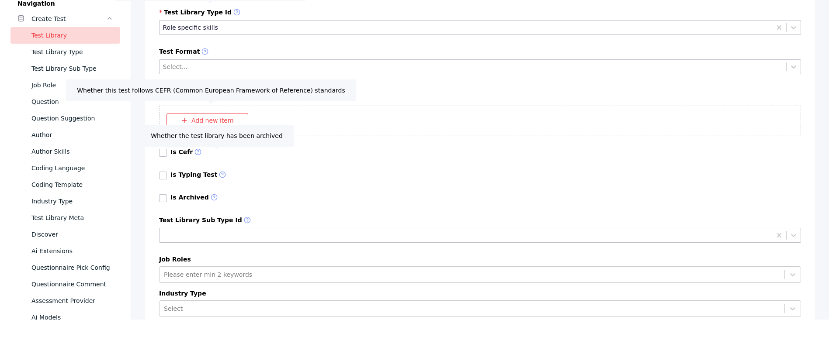
click at [194, 154] on icon at bounding box center [197, 152] width 7 height 7
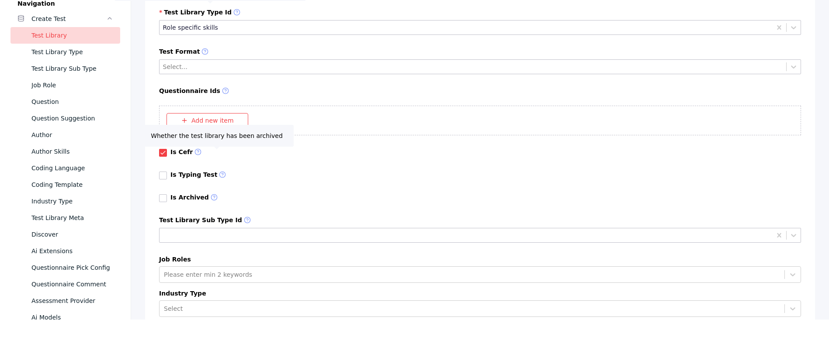
drag, startPoint x: 170, startPoint y: 153, endPoint x: 159, endPoint y: 152, distance: 10.6
click at [159, 152] on div "Is Cefr" at bounding box center [480, 157] width 642 height 16
click at [159, 152] on link at bounding box center [163, 153] width 8 height 8
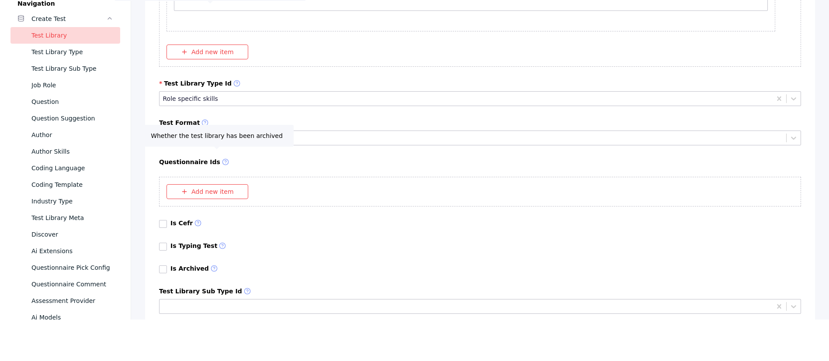
scroll to position [7610, 0]
click at [201, 120] on icon at bounding box center [204, 122] width 7 height 7
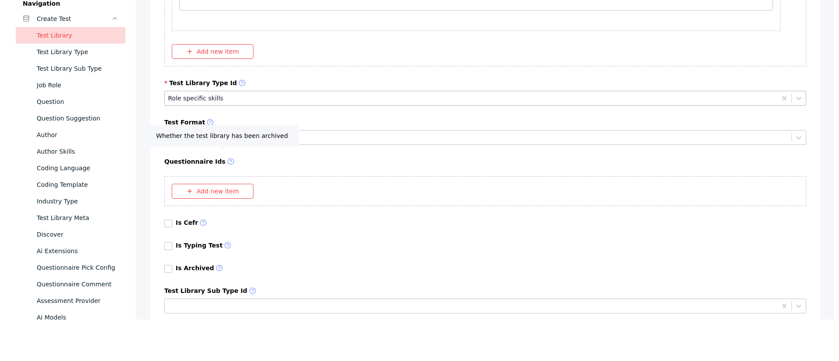
scroll to position [0, 0]
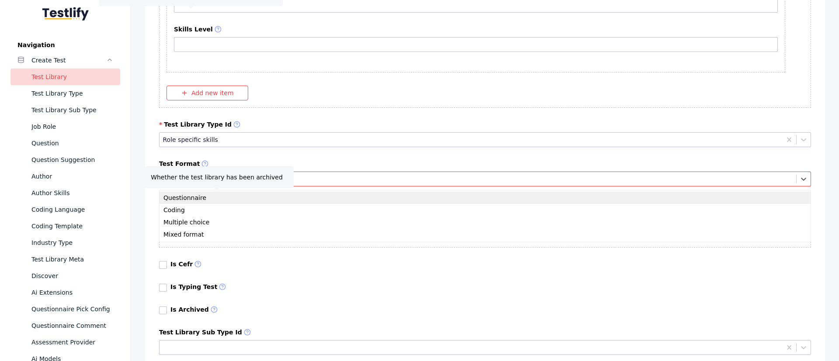
click at [282, 180] on div at bounding box center [478, 179] width 630 height 8
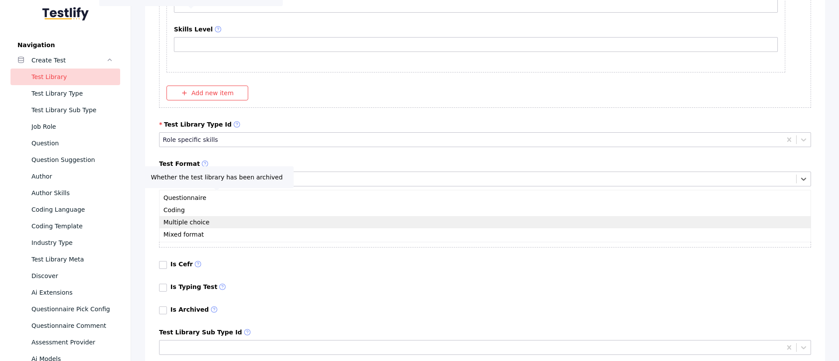
click at [251, 217] on div "Multiple choice" at bounding box center [485, 222] width 651 height 12
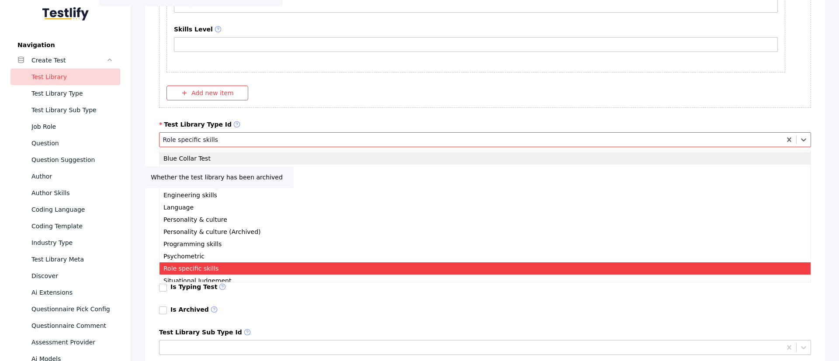
click at [307, 144] on div at bounding box center [471, 139] width 616 height 8
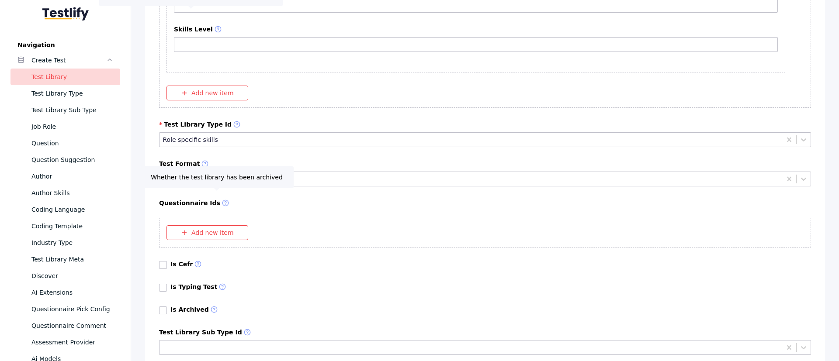
click at [316, 121] on label "Test Library Type Id" at bounding box center [485, 125] width 652 height 8
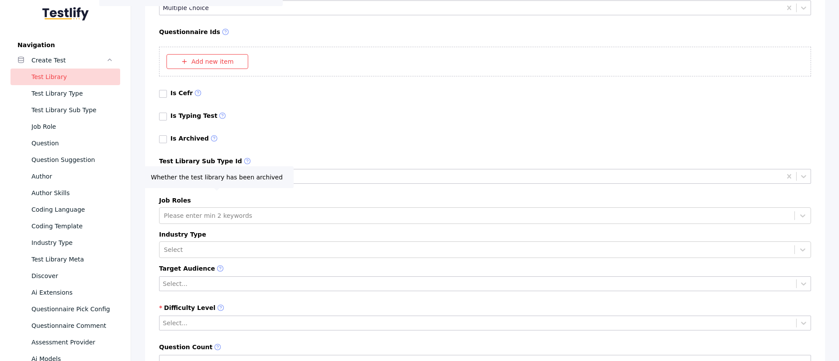
scroll to position [7803, 0]
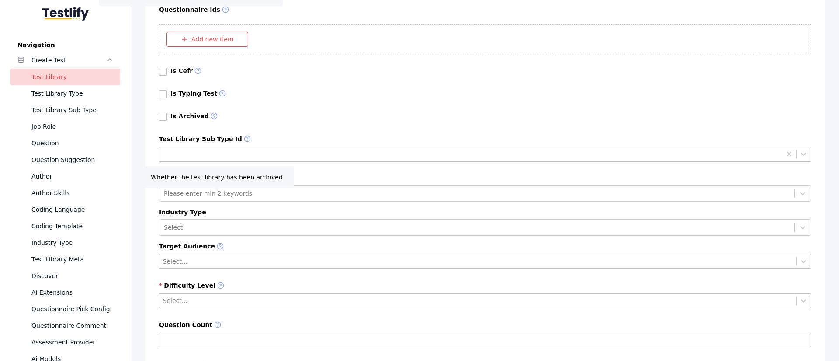
click at [214, 137] on label "Test Library Sub Type Id" at bounding box center [485, 139] width 652 height 8
click at [201, 119] on label "Is Archived" at bounding box center [194, 117] width 49 height 8
click at [211, 118] on icon at bounding box center [214, 116] width 7 height 7
click at [211, 116] on icon at bounding box center [214, 116] width 7 height 7
drag, startPoint x: 208, startPoint y: 116, endPoint x: 187, endPoint y: 114, distance: 20.2
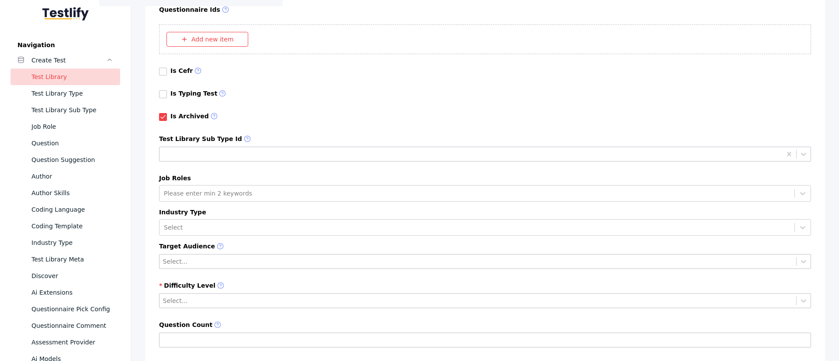
click at [187, 114] on label "Is Archived" at bounding box center [194, 117] width 49 height 8
click at [211, 115] on icon at bounding box center [214, 116] width 7 height 7
click at [286, 124] on div "Is Archived" at bounding box center [485, 121] width 652 height 16
click at [163, 114] on link at bounding box center [163, 117] width 8 height 8
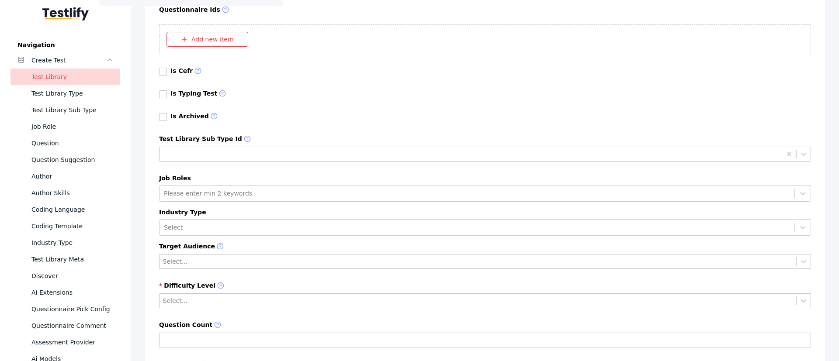
click at [283, 119] on div "Is Archived" at bounding box center [485, 121] width 652 height 16
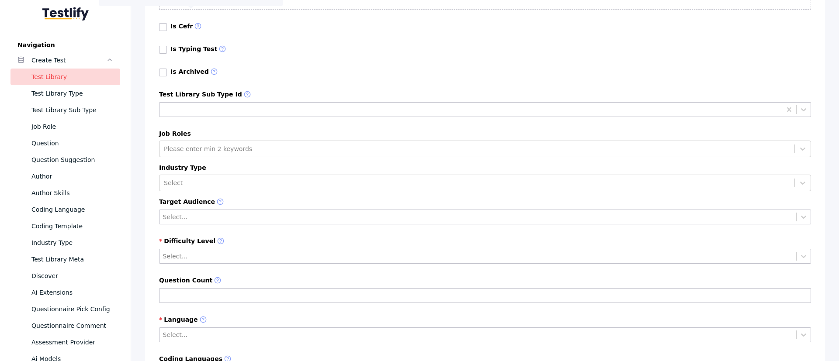
scroll to position [7866, 0]
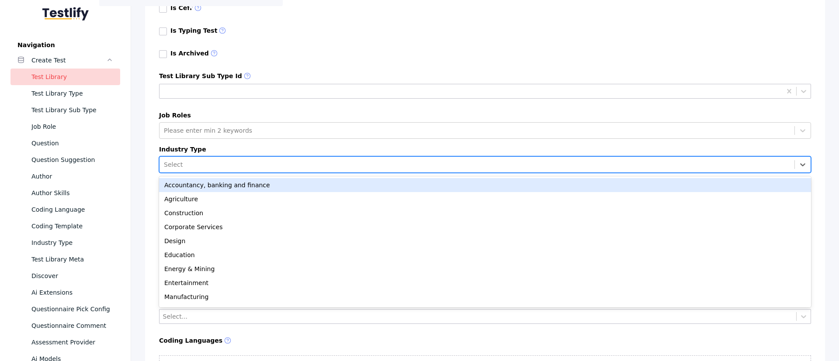
click at [241, 163] on div at bounding box center [477, 164] width 626 height 9
type input "**"
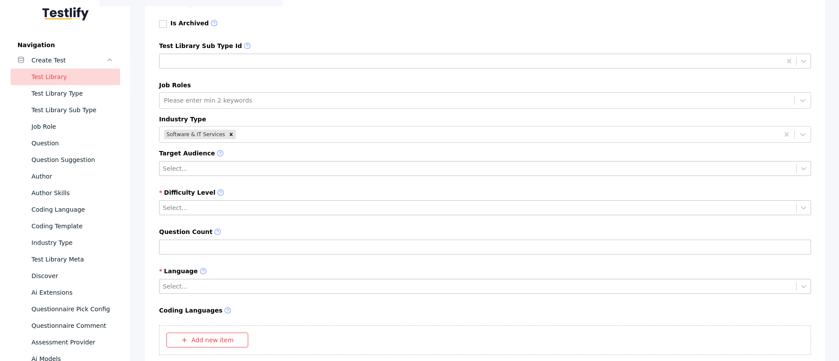
click at [281, 118] on label "Industry Type" at bounding box center [485, 119] width 652 height 7
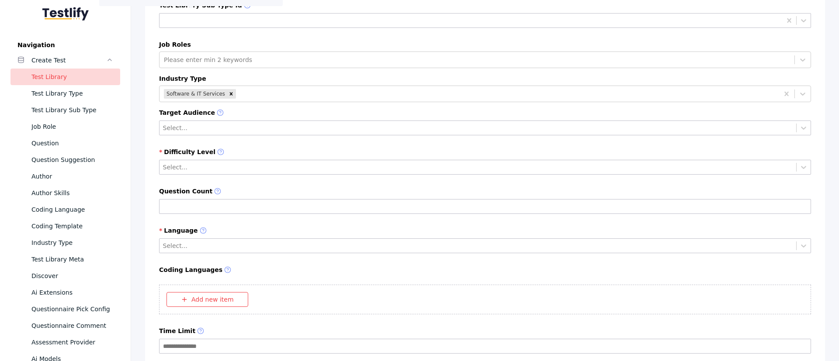
scroll to position [7937, 0]
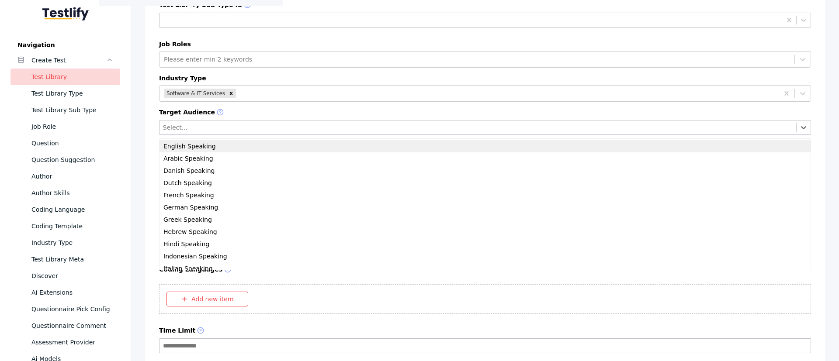
drag, startPoint x: 202, startPoint y: 127, endPoint x: 177, endPoint y: 150, distance: 34.6
click at [177, 150] on div "English Speaking" at bounding box center [485, 146] width 651 height 12
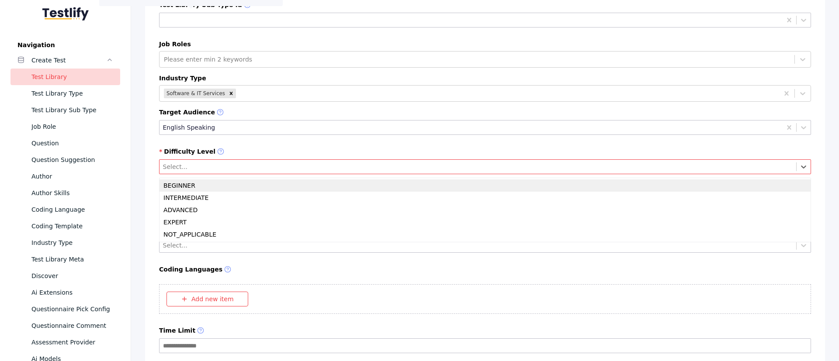
click at [202, 167] on div at bounding box center [478, 167] width 630 height 8
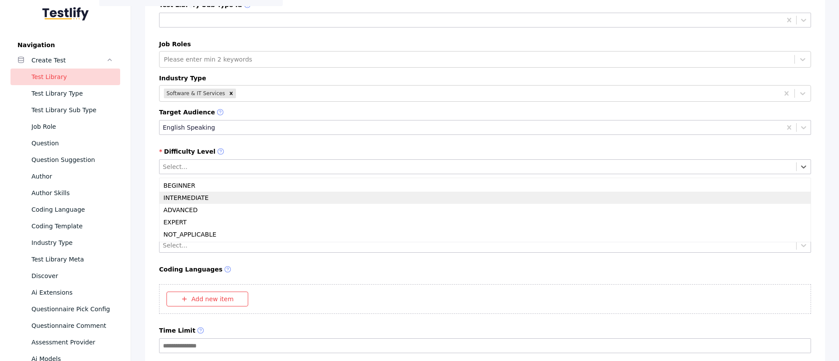
click at [202, 200] on div "INTERMEDIATE" at bounding box center [485, 198] width 651 height 12
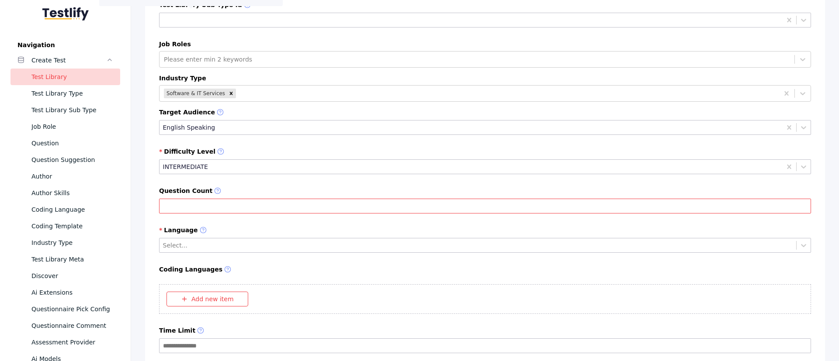
click at [207, 205] on input "Question Count" at bounding box center [485, 206] width 652 height 15
type input "**"
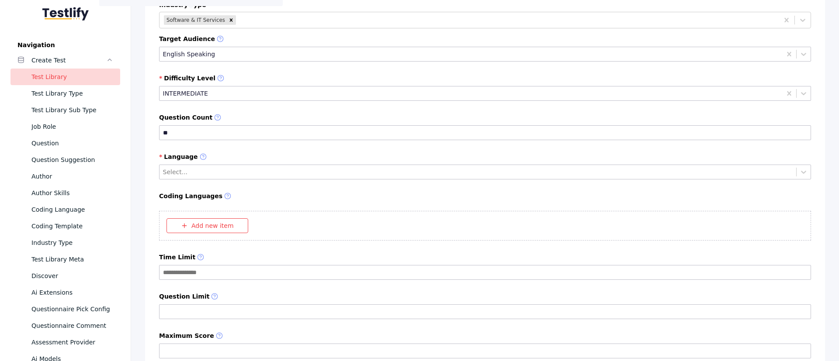
scroll to position [8012, 0]
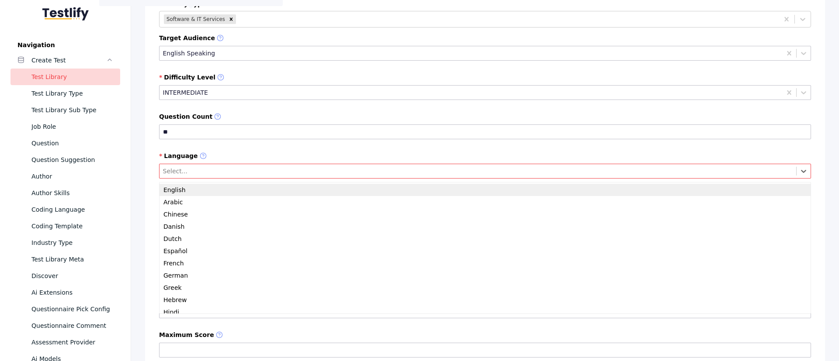
click at [248, 173] on div at bounding box center [478, 171] width 630 height 8
click at [223, 189] on div "English" at bounding box center [485, 190] width 651 height 12
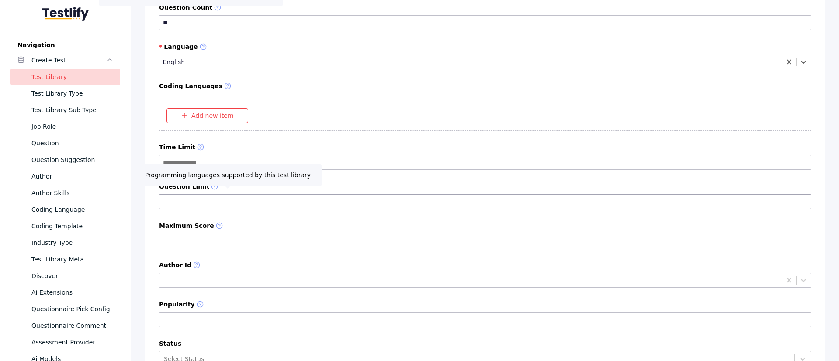
scroll to position [8122, 0]
click at [214, 164] on input "Time Limit" at bounding box center [485, 161] width 652 height 15
paste input "****"
type input "****"
click at [212, 85] on label "Coding Languages" at bounding box center [485, 86] width 652 height 8
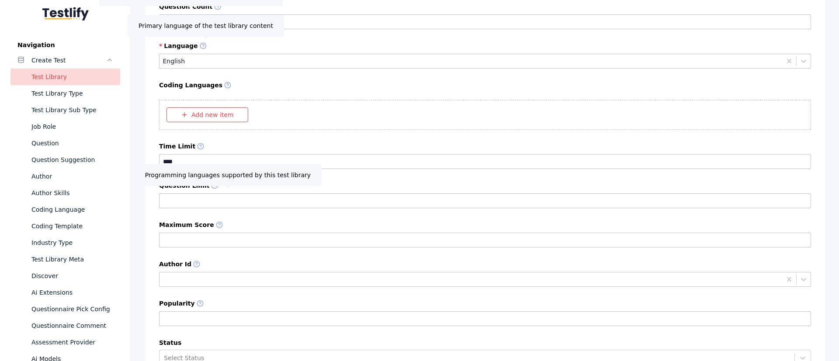
click at [200, 48] on icon at bounding box center [203, 45] width 7 height 7
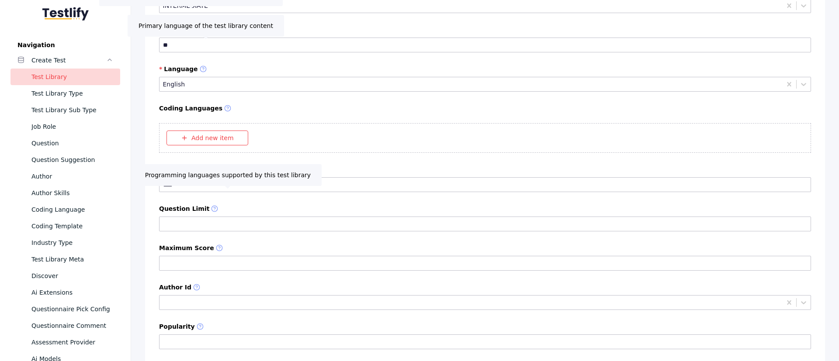
scroll to position [8092, 0]
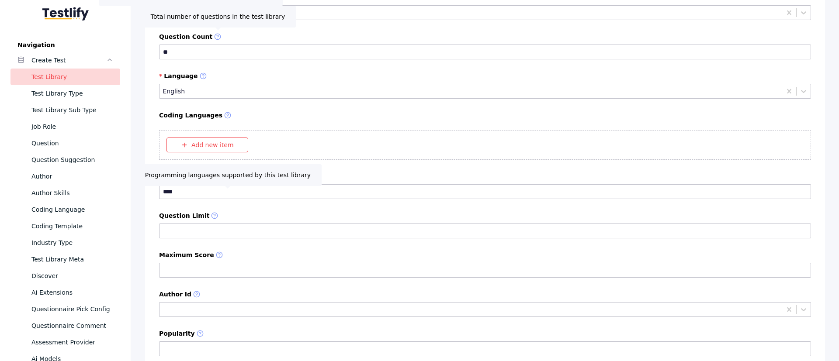
click at [217, 37] on icon at bounding box center [218, 36] width 2 height 2
click at [210, 45] on input "**" at bounding box center [485, 52] width 652 height 15
click at [176, 37] on label "Question Count" at bounding box center [485, 37] width 652 height 8
click at [176, 45] on input "**" at bounding box center [485, 52] width 652 height 15
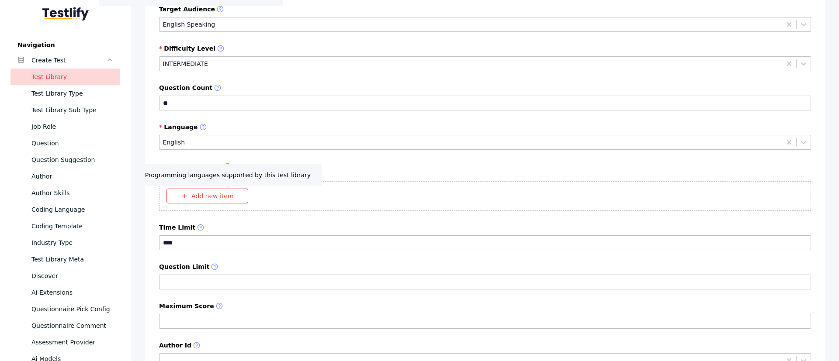
scroll to position [8039, 0]
click at [206, 171] on label "Coding Languages" at bounding box center [485, 168] width 652 height 8
click at [200, 128] on icon at bounding box center [203, 128] width 7 height 7
click at [197, 230] on icon at bounding box center [200, 228] width 7 height 7
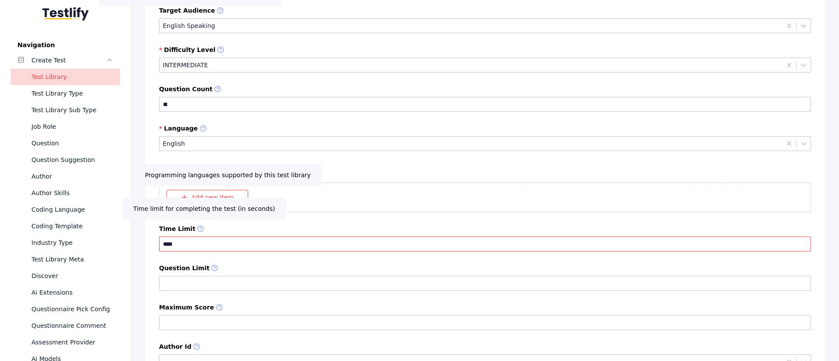
click at [191, 237] on input "****" at bounding box center [485, 244] width 652 height 15
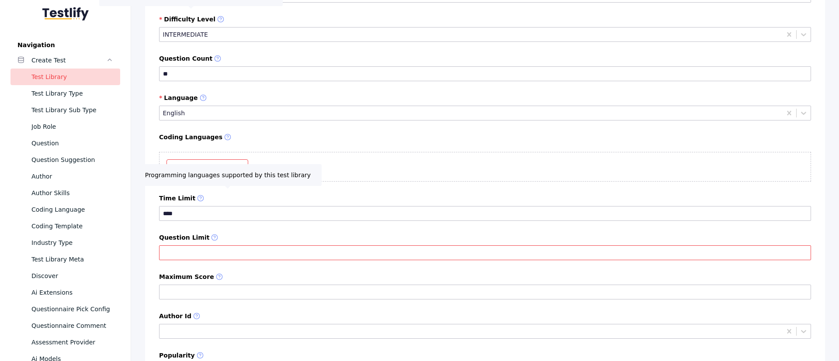
click at [201, 240] on input "Question Limit" at bounding box center [485, 253] width 652 height 15
type input "**"
click at [244, 236] on label "Question Limit" at bounding box center [485, 238] width 652 height 8
click at [244, 240] on input "**" at bounding box center [485, 253] width 652 height 15
click at [227, 235] on label "Question Limit" at bounding box center [485, 238] width 652 height 8
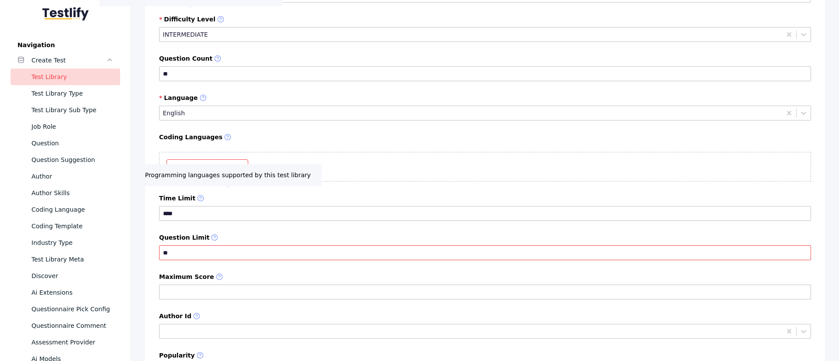
click at [227, 240] on input "**" at bounding box center [485, 253] width 652 height 15
click at [280, 174] on section "Add new item" at bounding box center [485, 167] width 652 height 30
click at [173, 171] on button "Add new item" at bounding box center [207, 167] width 82 height 15
click at [559, 178] on icon "button" at bounding box center [796, 177] width 7 height 7
click at [306, 136] on label "Coding Languages" at bounding box center [485, 138] width 652 height 8
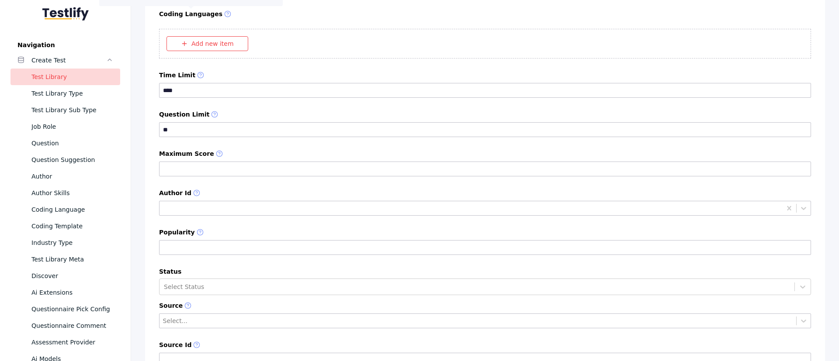
scroll to position [8194, 0]
click at [218, 169] on input "Maximum Score" at bounding box center [485, 168] width 652 height 15
type input "*"
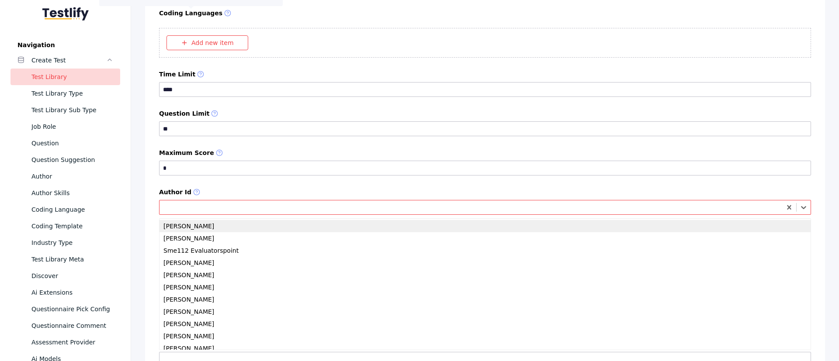
click at [212, 210] on div at bounding box center [471, 207] width 616 height 8
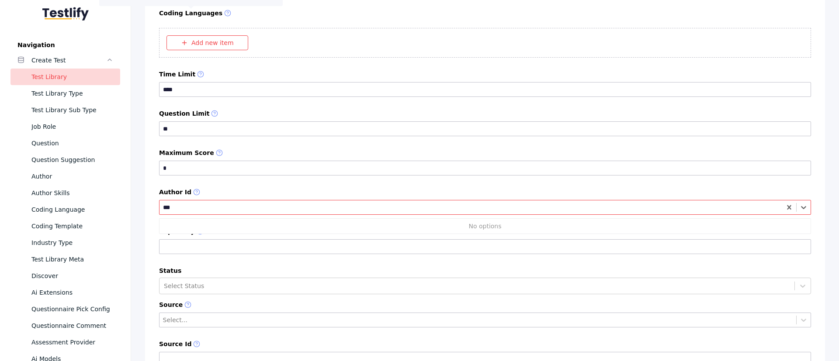
type input "***"
paste input "**********"
type input "**********"
click at [282, 189] on label "Author Id" at bounding box center [485, 193] width 652 height 8
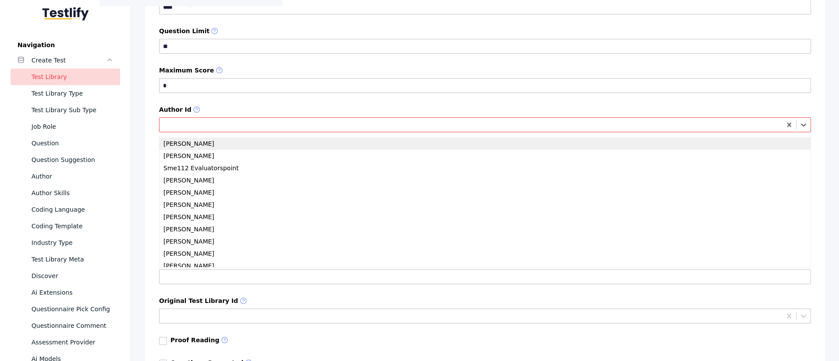
click at [201, 129] on div at bounding box center [471, 125] width 616 height 8
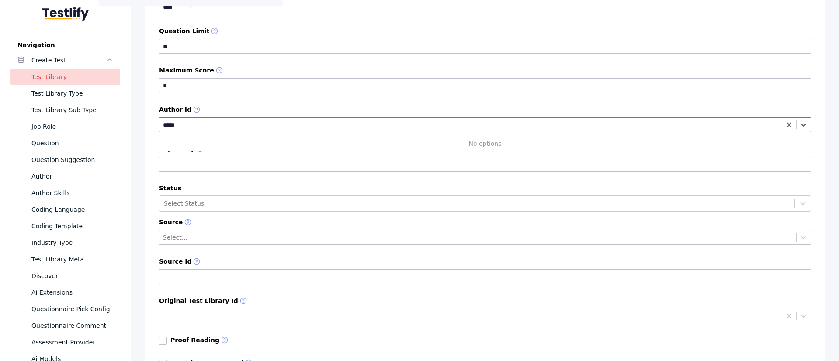
type input "*****"
click at [206, 210] on div "Select Status" at bounding box center [485, 203] width 652 height 17
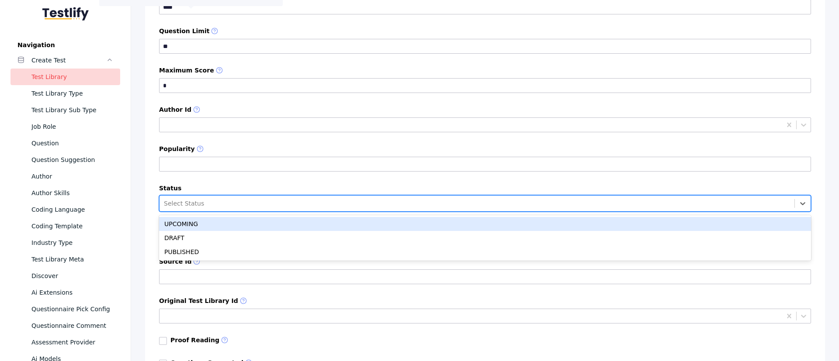
click at [209, 196] on div "Select Status" at bounding box center [485, 203] width 652 height 17
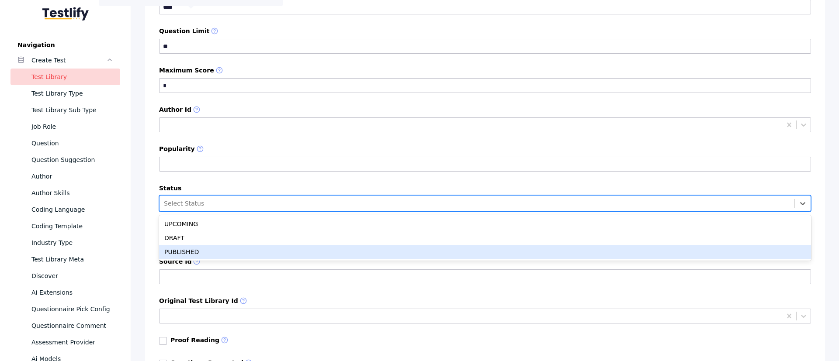
click at [189, 240] on div "PUBLISHED" at bounding box center [485, 252] width 652 height 14
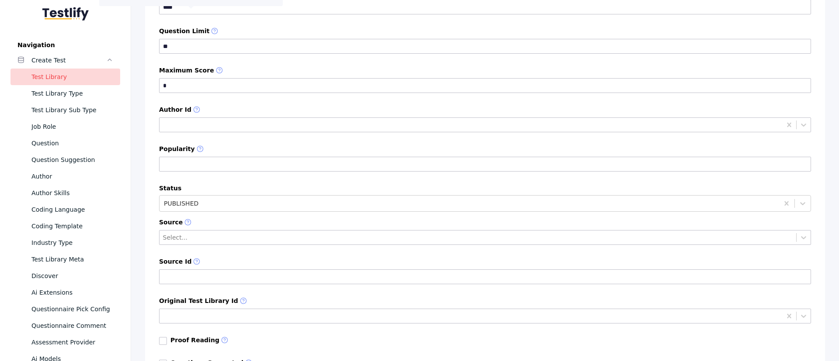
click at [253, 221] on label "Source" at bounding box center [485, 223] width 652 height 8
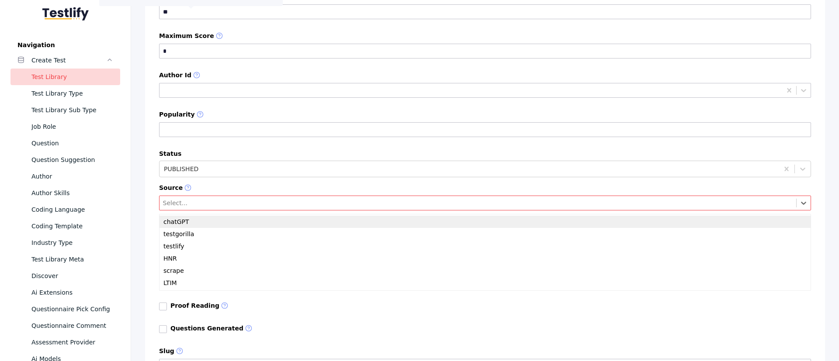
click at [226, 203] on div at bounding box center [478, 203] width 630 height 8
click at [236, 203] on div at bounding box center [478, 203] width 630 height 8
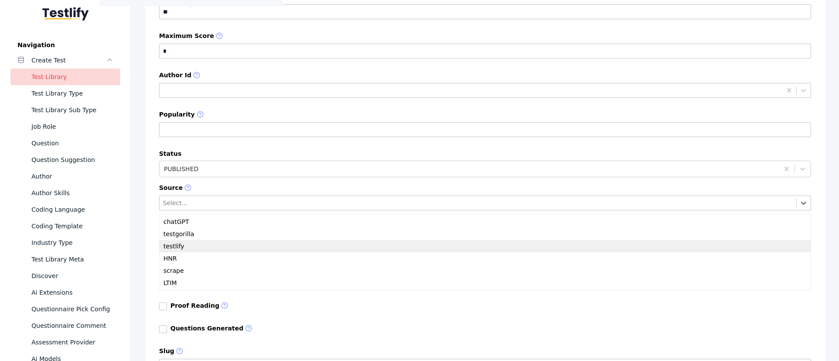
click at [217, 240] on div "testlify" at bounding box center [485, 246] width 651 height 12
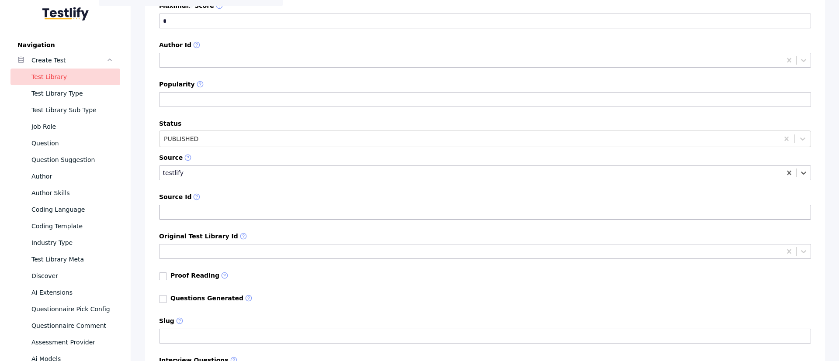
scroll to position [8364, 0]
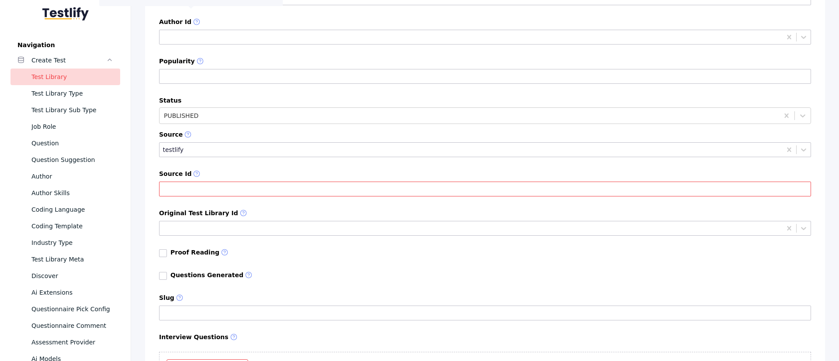
click at [217, 185] on input "Source Id" at bounding box center [485, 189] width 652 height 15
drag, startPoint x: 217, startPoint y: 185, endPoint x: 255, endPoint y: 224, distance: 54.1
type input "*"
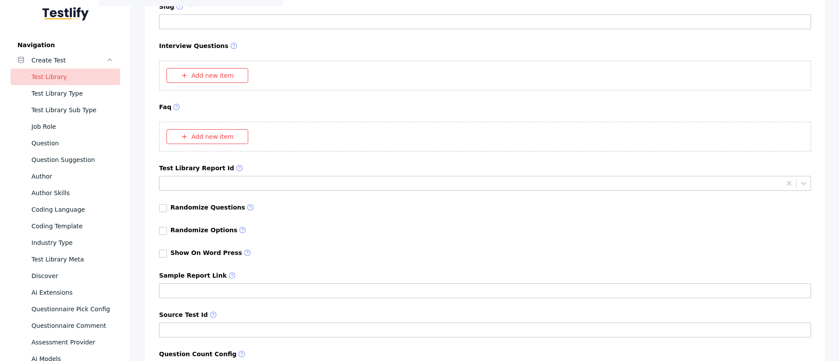
scroll to position [8657, 0]
click at [163, 205] on link at bounding box center [163, 208] width 8 height 8
click at [164, 232] on link at bounding box center [163, 230] width 8 height 8
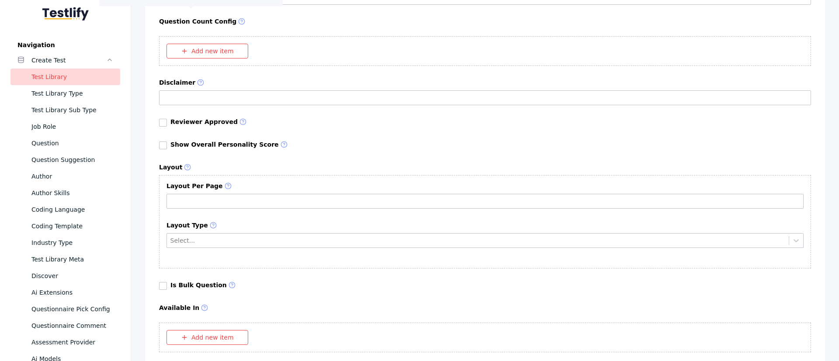
scroll to position [8987, 0]
click at [165, 146] on link at bounding box center [163, 147] width 8 height 8
click at [205, 199] on input "Layout Per Page" at bounding box center [484, 202] width 637 height 15
type input "*"
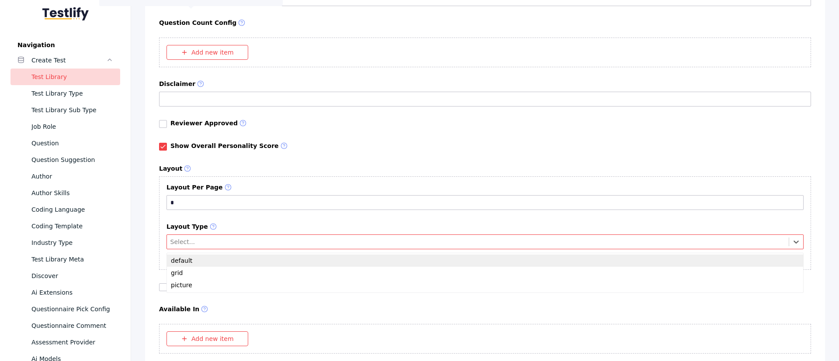
click at [224, 240] on div at bounding box center [477, 242] width 615 height 8
click at [221, 240] on div "Select..." at bounding box center [478, 241] width 622 height 11
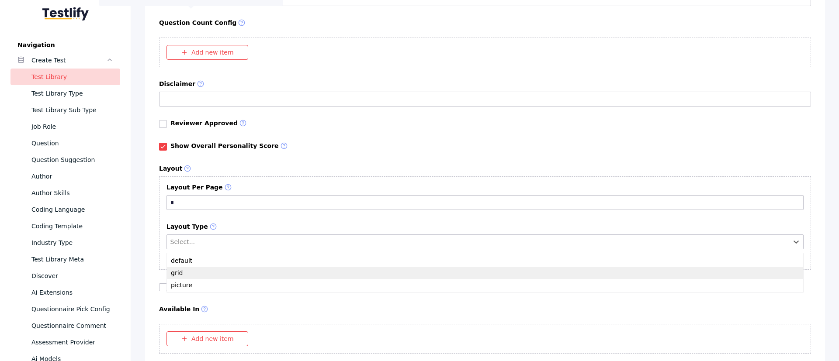
click at [210, 240] on div "grid" at bounding box center [485, 273] width 636 height 12
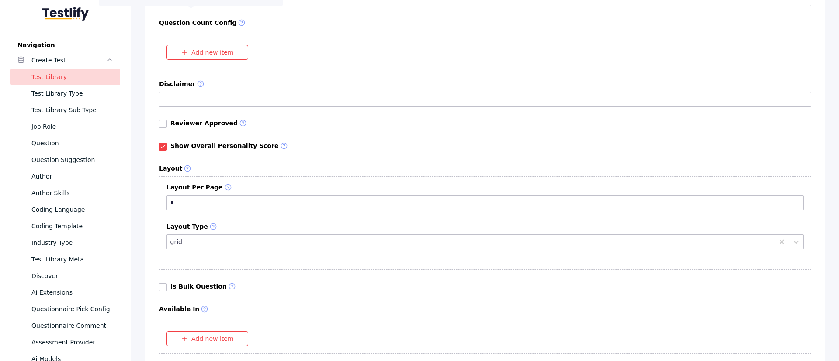
click at [278, 224] on label "Layout Type" at bounding box center [484, 227] width 637 height 8
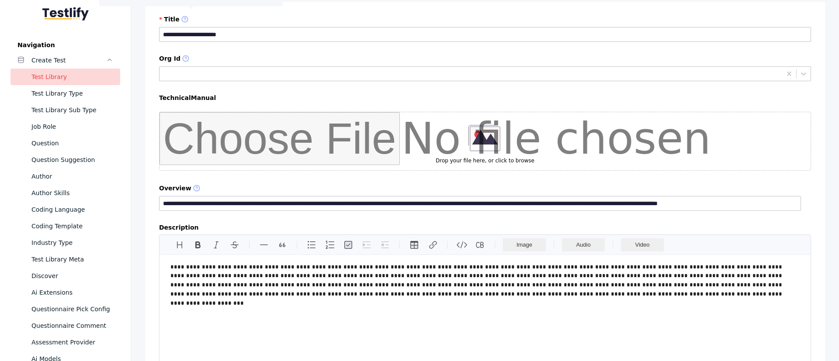
scroll to position [0, 0]
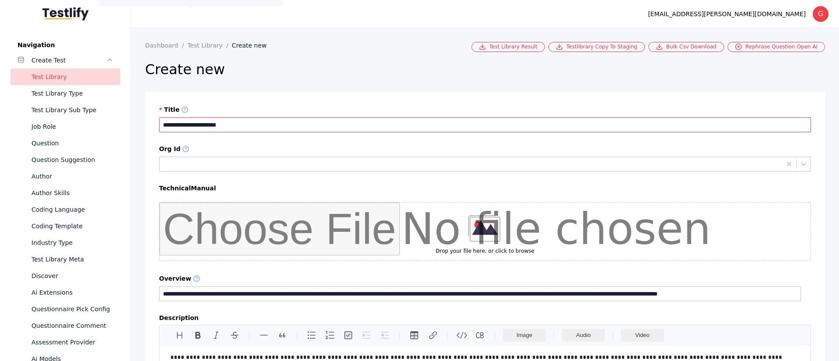
click at [234, 125] on input "**********" at bounding box center [485, 125] width 652 height 15
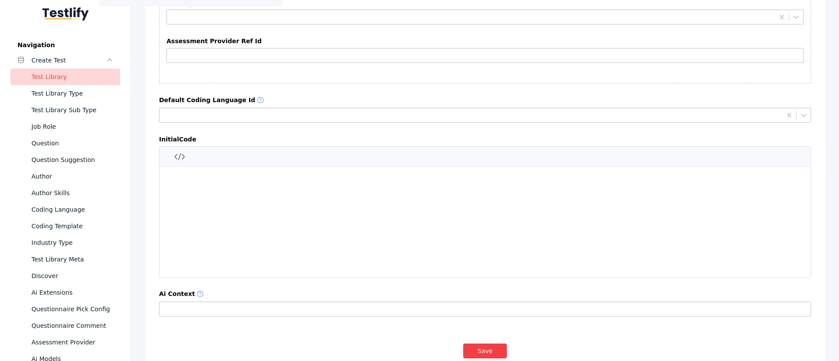
scroll to position [9438, 0]
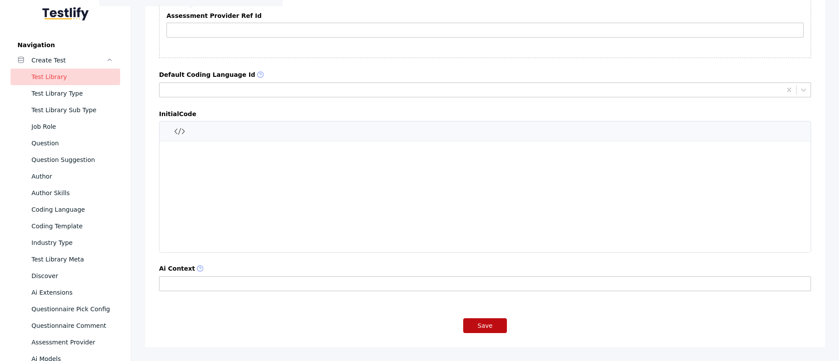
click at [471, 240] on button "Save" at bounding box center [485, 326] width 44 height 15
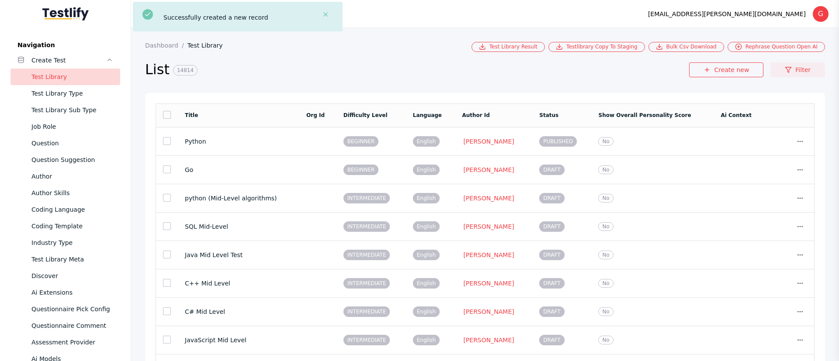
click at [559, 69] on link "Filter" at bounding box center [797, 69] width 55 height 15
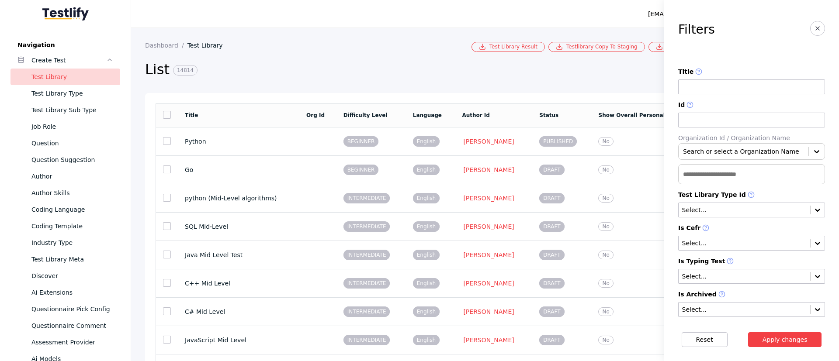
click at [559, 86] on input at bounding box center [751, 87] width 147 height 15
paste input "**********"
type input "**********"
click at [559, 240] on button "Apply changes" at bounding box center [785, 340] width 74 height 15
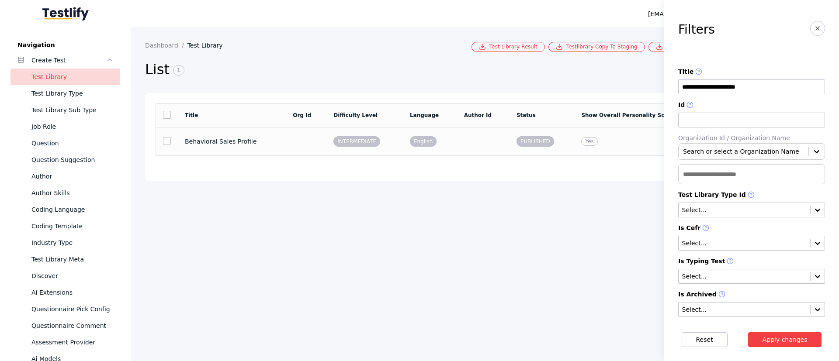
click at [456, 141] on td "English" at bounding box center [430, 141] width 54 height 28
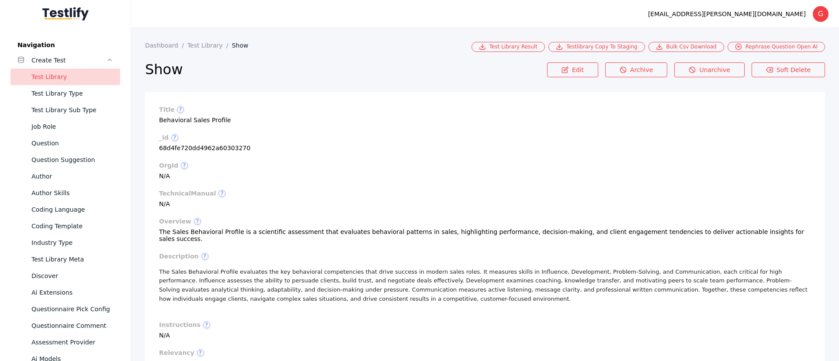
click at [203, 148] on section "_id ? 68d4fe720dd4962a60303270" at bounding box center [485, 142] width 652 height 17
copy section "68d4fe720dd4962a60303270"
